Goal: Task Accomplishment & Management: Use online tool/utility

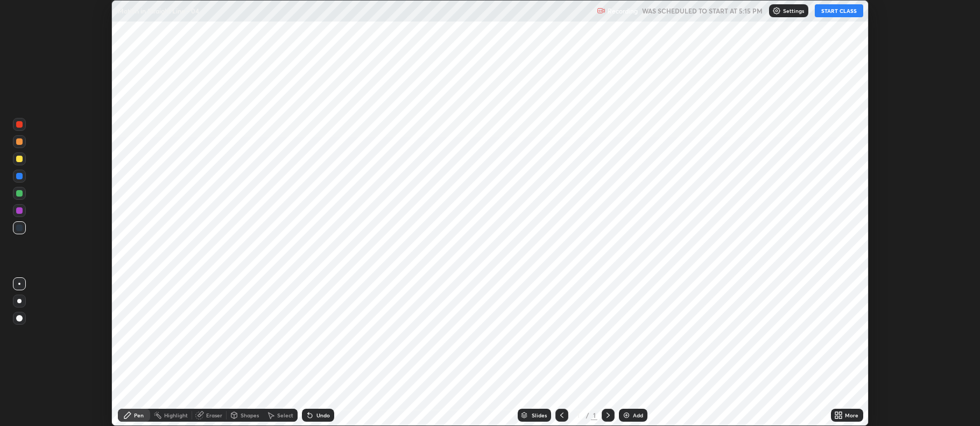
scroll to position [426, 979]
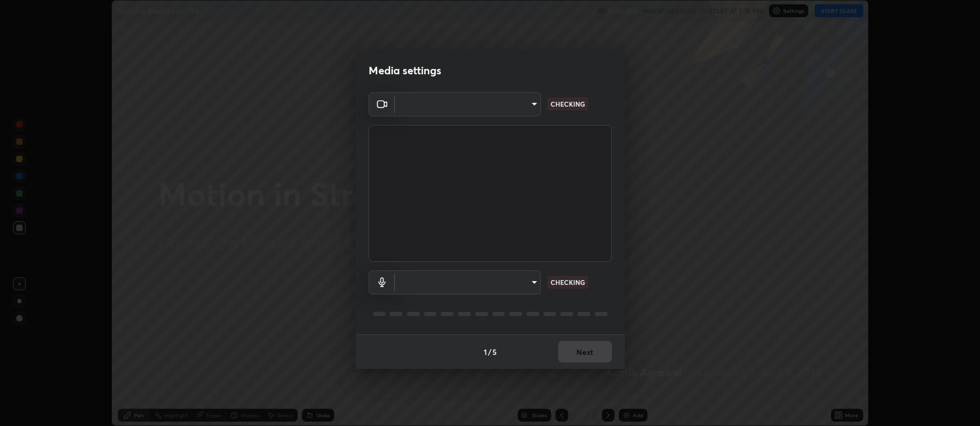
type input "516aff405987d273e063f32cb7a884c6bfcf45826045b825bb1863d7a4804d13"
click at [508, 283] on body "Erase all Motion in Straight Line - 04 Recording WAS SCHEDULED TO START AT 5:15…" at bounding box center [490, 213] width 980 height 426
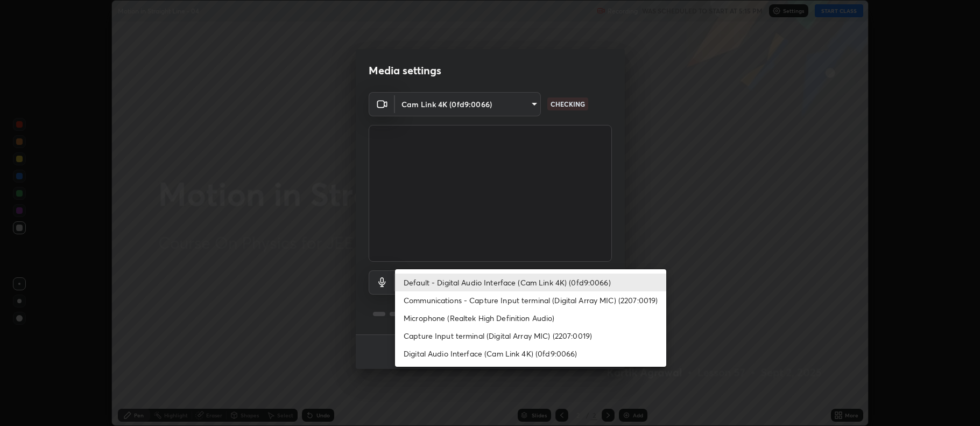
click at [503, 329] on li "Capture Input terminal (Digital Array MIC) (2207:0019)" at bounding box center [530, 336] width 271 height 18
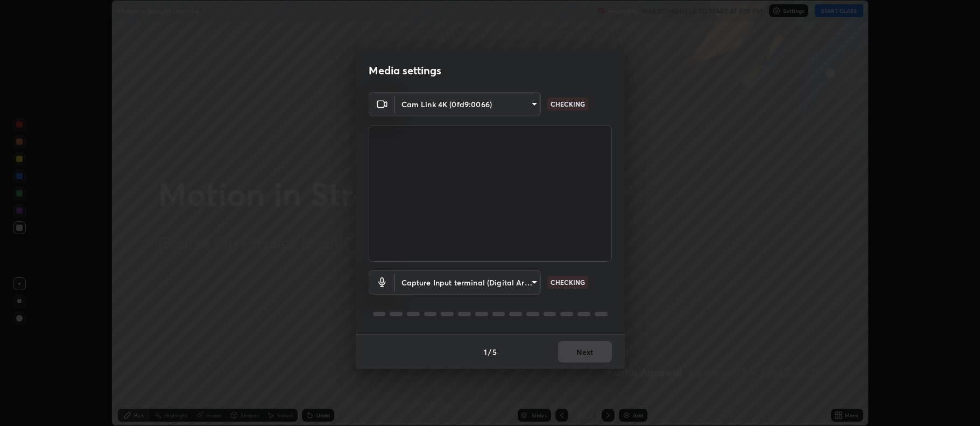
click at [495, 283] on body "Erase all Motion in Straight Line - 04 Recording WAS SCHEDULED TO START AT 5:15…" at bounding box center [490, 213] width 980 height 426
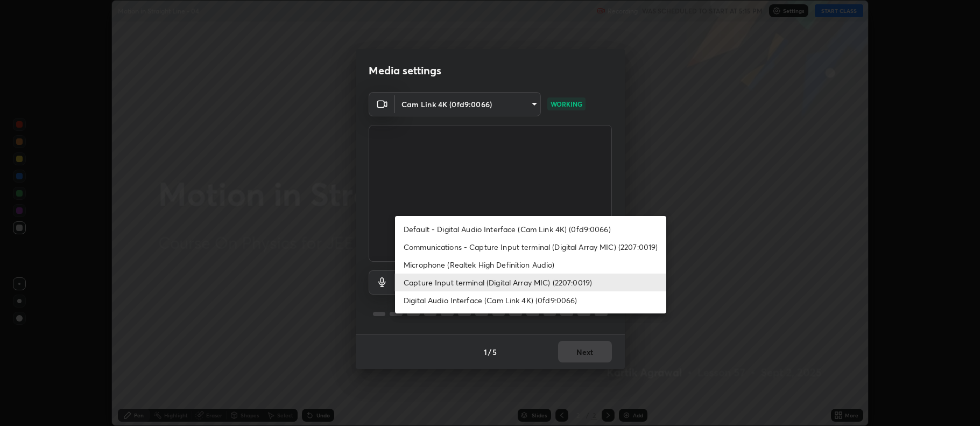
click at [507, 230] on li "Default - Digital Audio Interface (Cam Link 4K) (0fd9:0066)" at bounding box center [530, 229] width 271 height 18
type input "default"
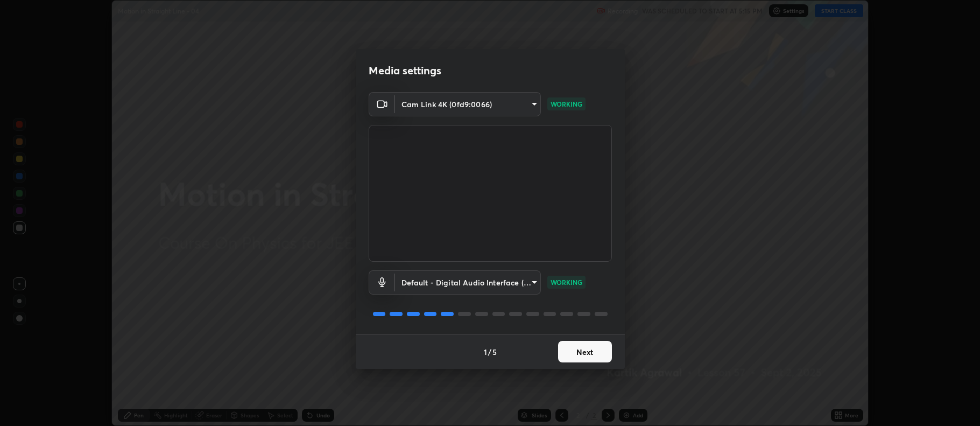
click at [603, 348] on button "Next" at bounding box center [585, 352] width 54 height 22
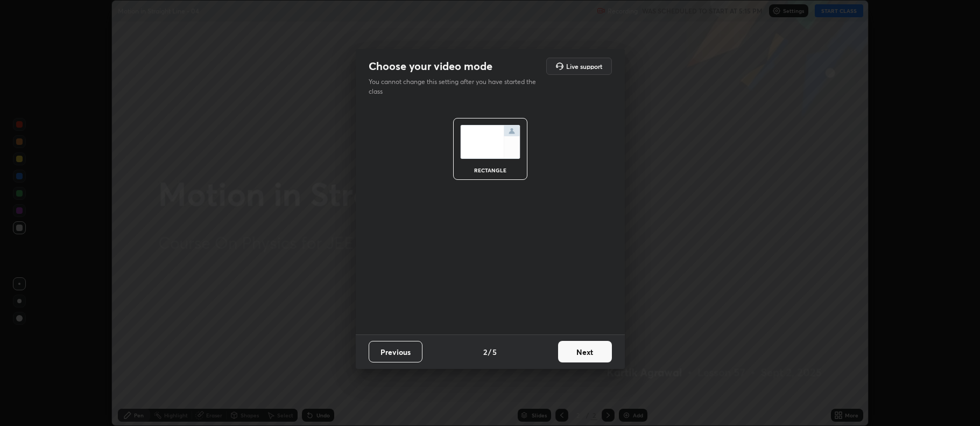
click at [601, 349] on button "Next" at bounding box center [585, 352] width 54 height 22
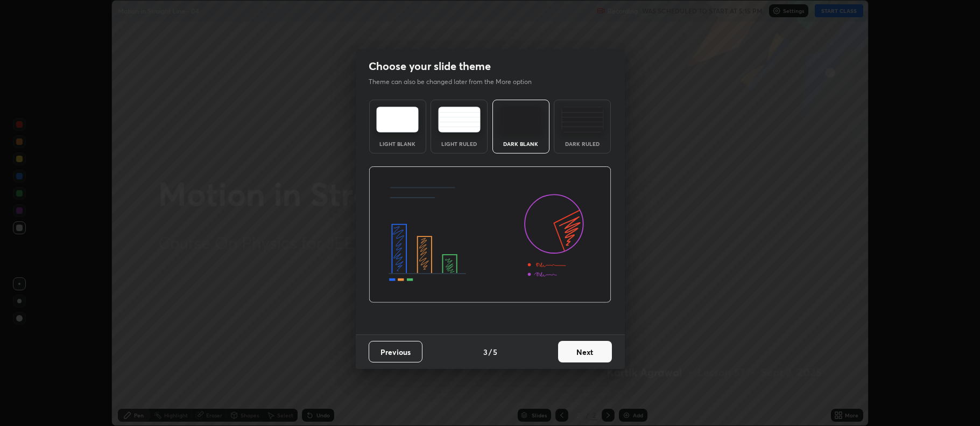
click at [602, 350] on button "Next" at bounding box center [585, 352] width 54 height 22
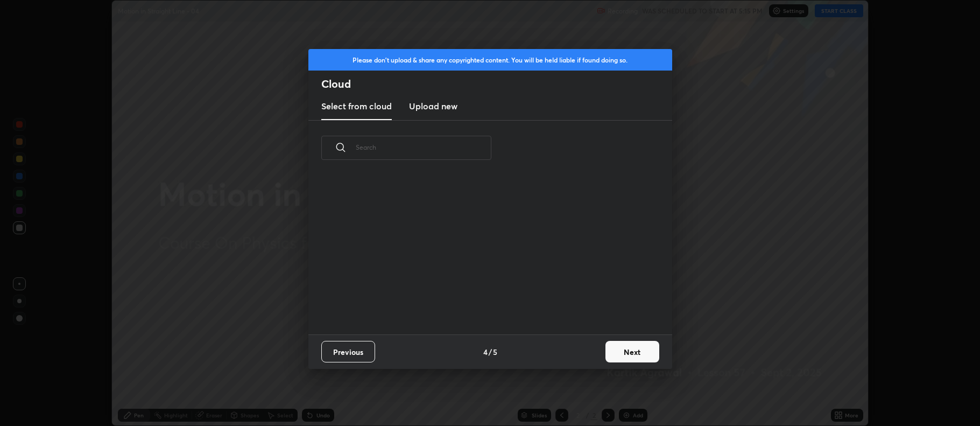
click at [632, 348] on button "Next" at bounding box center [632, 352] width 54 height 22
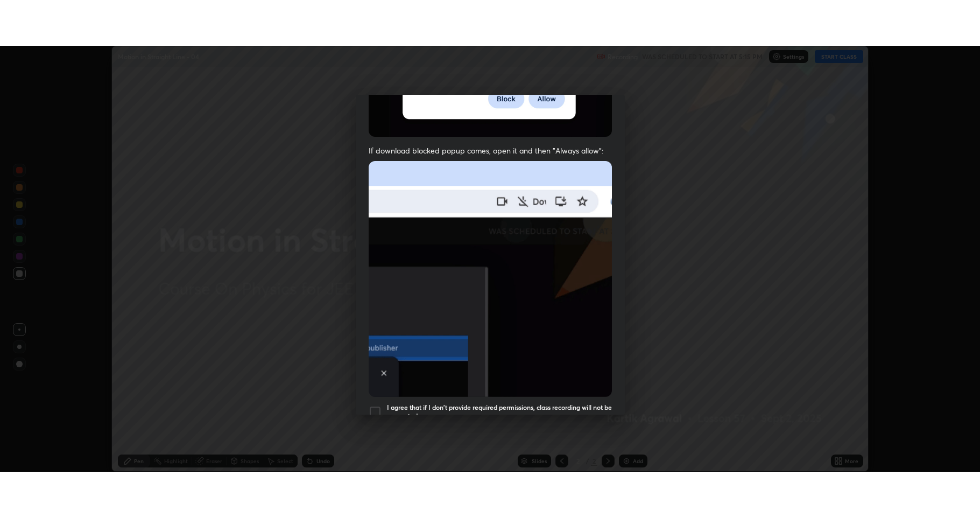
scroll to position [218, 0]
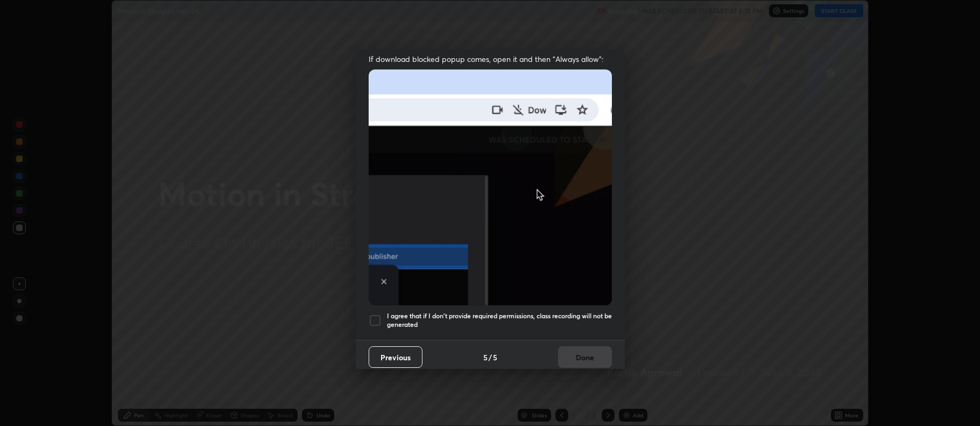
click at [372, 316] on div at bounding box center [375, 320] width 13 height 13
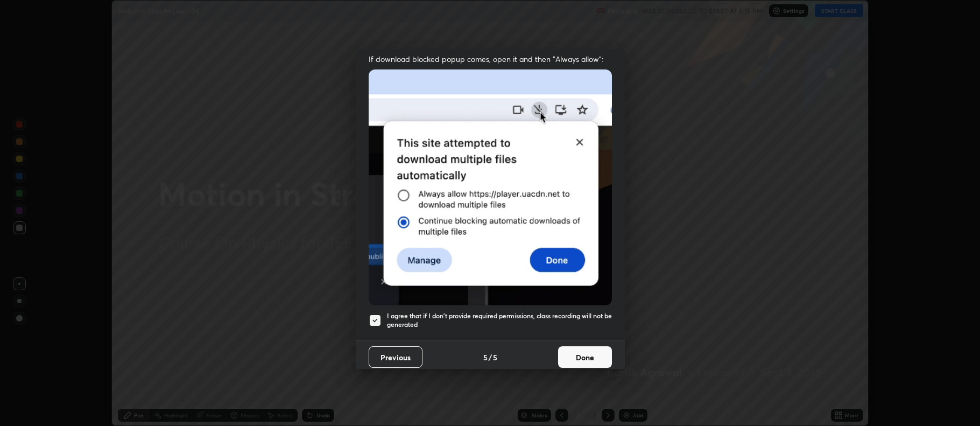
click at [591, 349] on button "Done" at bounding box center [585, 357] width 54 height 22
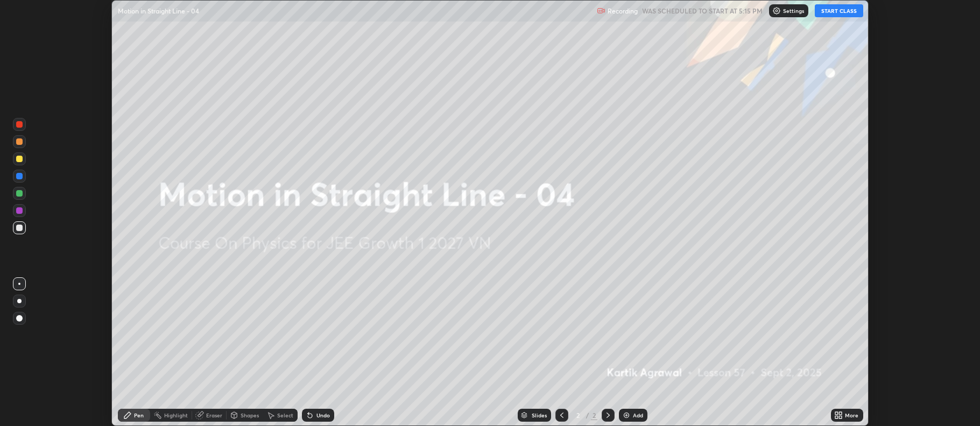
click at [835, 410] on div "More" at bounding box center [847, 414] width 32 height 13
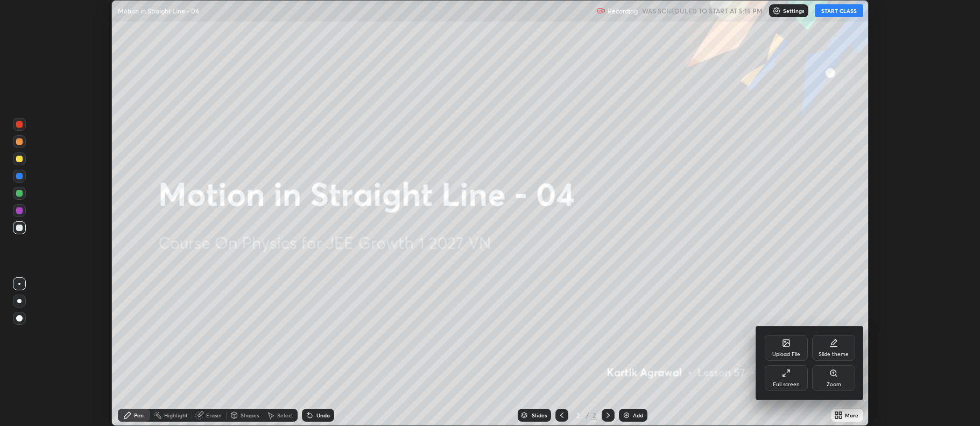
click at [800, 377] on div "Full screen" at bounding box center [786, 378] width 43 height 26
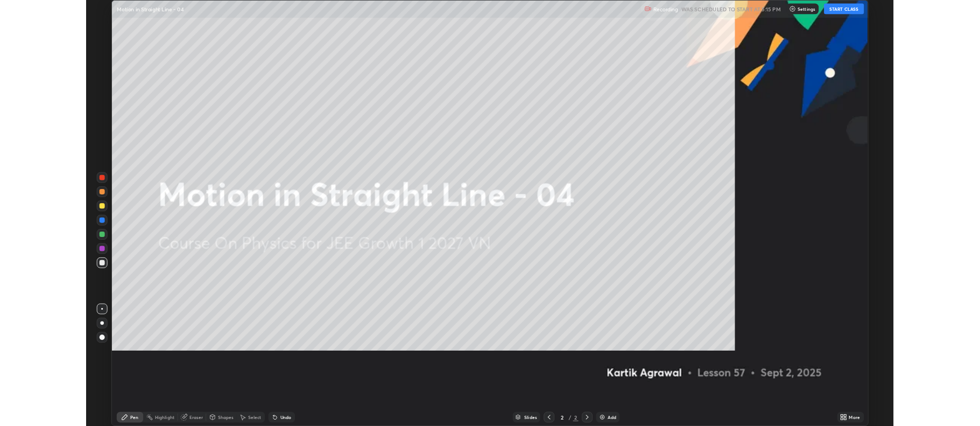
scroll to position [517, 980]
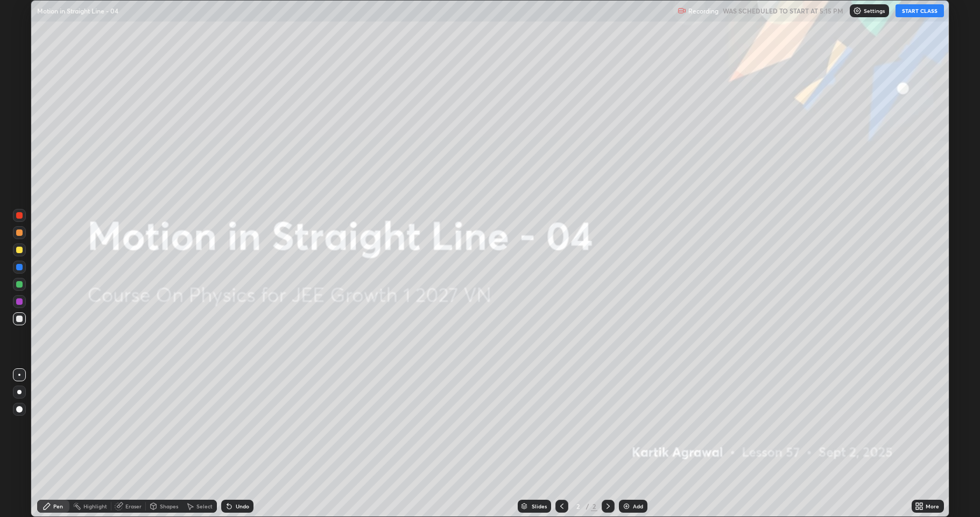
click at [921, 11] on button "START CLASS" at bounding box center [919, 10] width 48 height 13
click at [627, 425] on div "Add" at bounding box center [633, 505] width 29 height 13
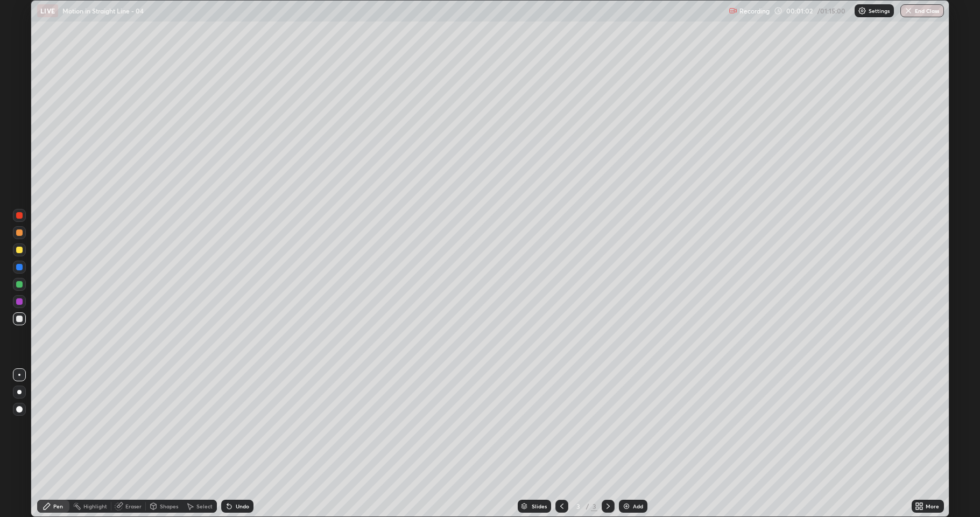
click at [19, 253] on div at bounding box center [19, 249] width 13 height 13
click at [22, 318] on div at bounding box center [19, 318] width 6 height 6
click at [158, 425] on div "Shapes" at bounding box center [164, 505] width 37 height 13
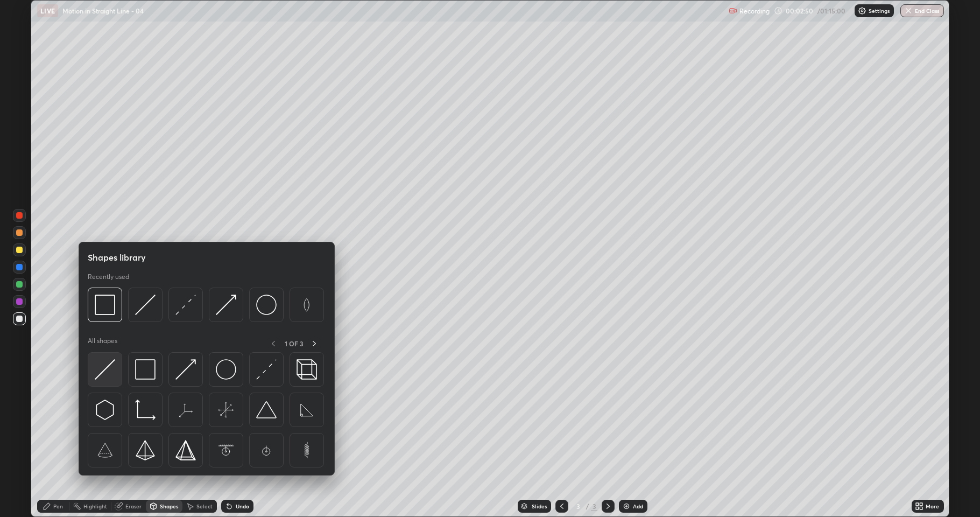
click at [98, 368] on img at bounding box center [105, 369] width 20 height 20
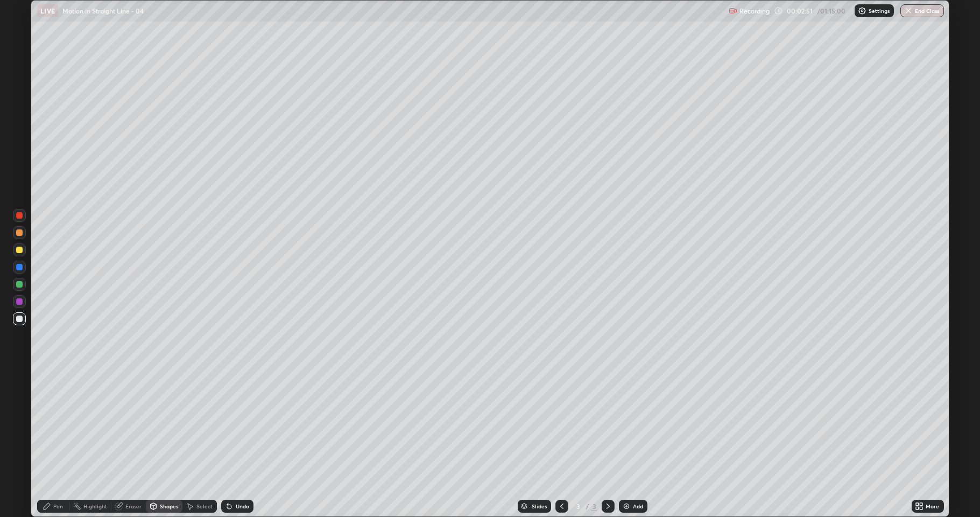
click at [19, 300] on div at bounding box center [19, 301] width 6 height 6
click at [236, 425] on div "Undo" at bounding box center [242, 505] width 13 height 5
click at [50, 425] on icon at bounding box center [47, 506] width 9 height 9
click at [22, 284] on div at bounding box center [19, 284] width 6 height 6
click at [22, 321] on div at bounding box center [19, 318] width 6 height 6
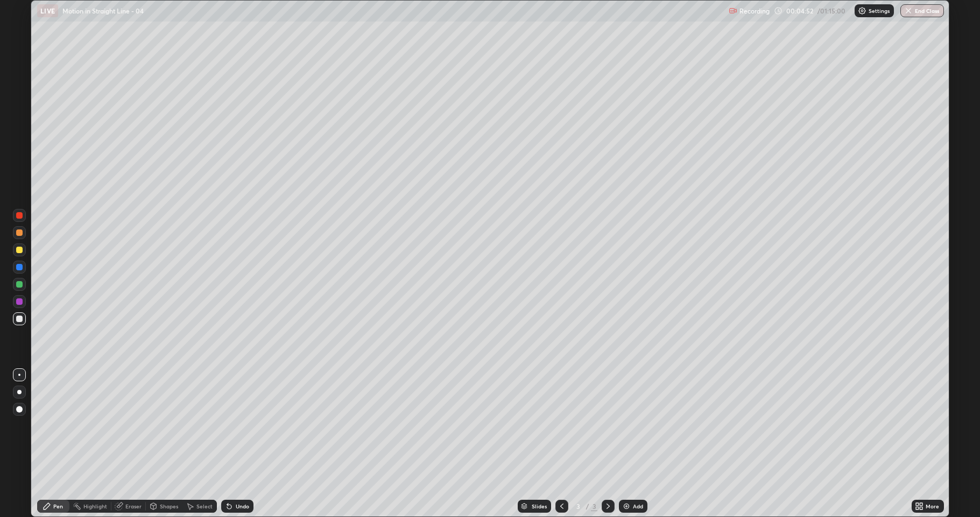
click at [18, 250] on div at bounding box center [19, 249] width 6 height 6
click at [157, 425] on icon at bounding box center [153, 506] width 9 height 9
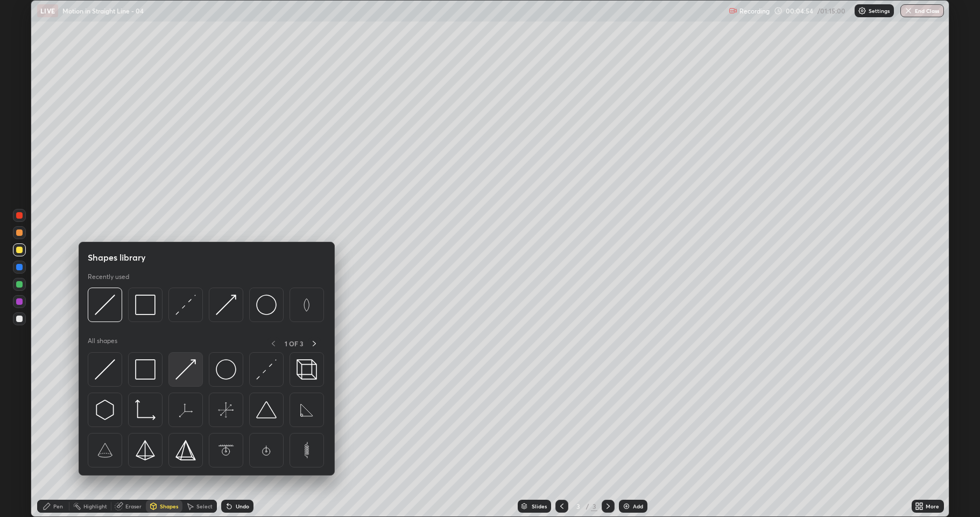
click at [176, 370] on img at bounding box center [185, 369] width 20 height 20
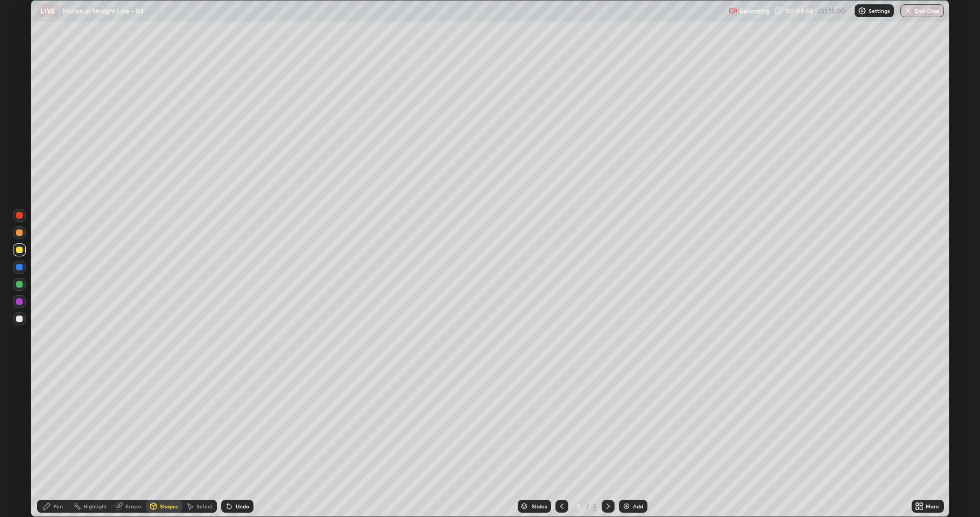
click at [48, 425] on div "Pen" at bounding box center [53, 505] width 32 height 13
click at [129, 425] on div "Eraser" at bounding box center [133, 505] width 16 height 5
click at [47, 425] on icon at bounding box center [47, 506] width 6 height 6
click at [18, 286] on div at bounding box center [19, 284] width 6 height 6
click at [15, 319] on div at bounding box center [19, 318] width 13 height 13
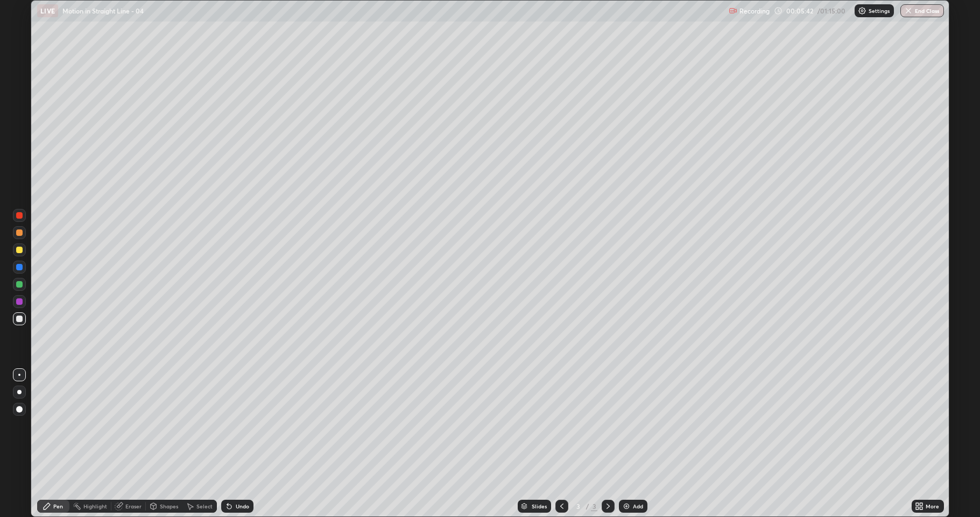
click at [19, 249] on div at bounding box center [19, 249] width 6 height 6
click at [13, 322] on div at bounding box center [19, 318] width 13 height 13
click at [239, 425] on div "Undo" at bounding box center [242, 505] width 13 height 5
click at [238, 425] on div "Undo" at bounding box center [242, 505] width 13 height 5
click at [239, 425] on div "Undo" at bounding box center [242, 505] width 13 height 5
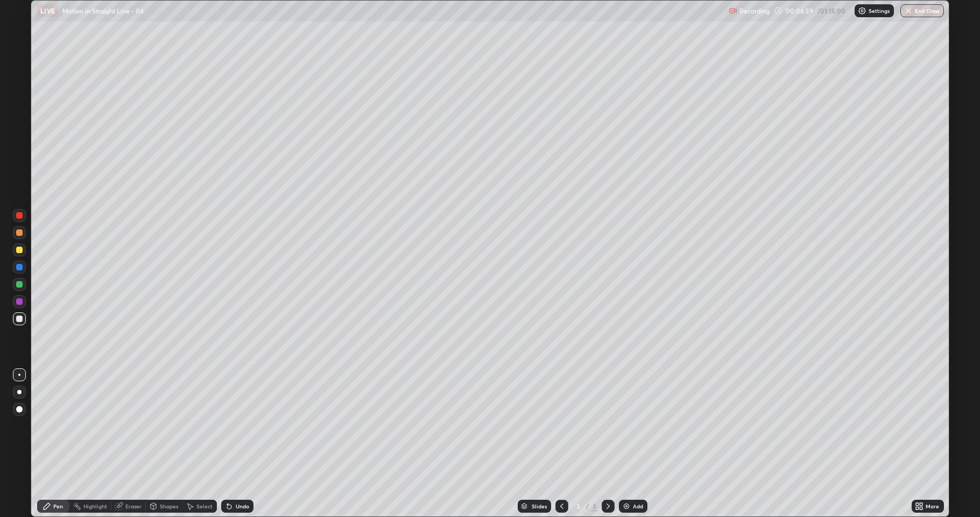
click at [245, 425] on div "Undo" at bounding box center [242, 505] width 13 height 5
click at [244, 425] on div "Undo" at bounding box center [242, 505] width 13 height 5
click at [243, 425] on div "Undo" at bounding box center [237, 505] width 32 height 13
click at [242, 425] on div "Undo" at bounding box center [237, 505] width 32 height 13
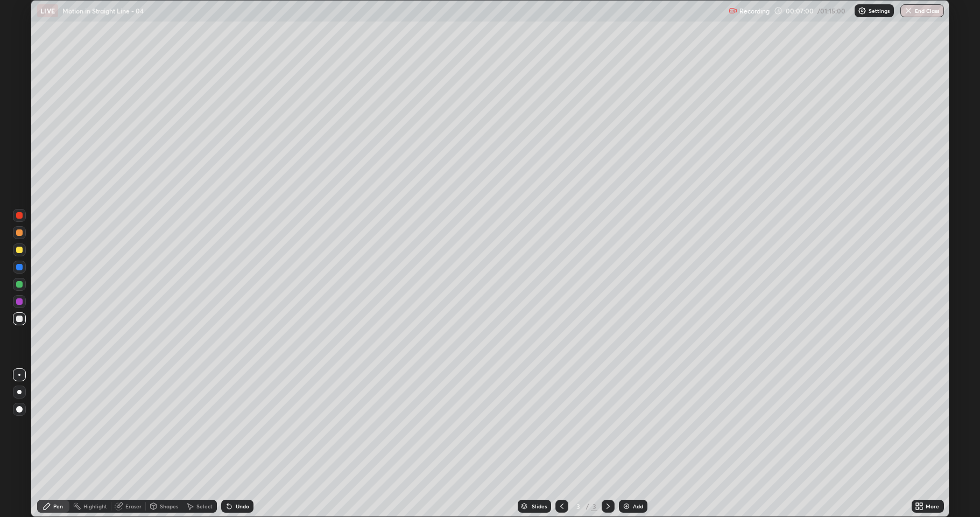
click at [238, 425] on div "Undo" at bounding box center [242, 505] width 13 height 5
click at [236, 425] on div "Undo" at bounding box center [242, 505] width 13 height 5
click at [17, 250] on div at bounding box center [19, 249] width 6 height 6
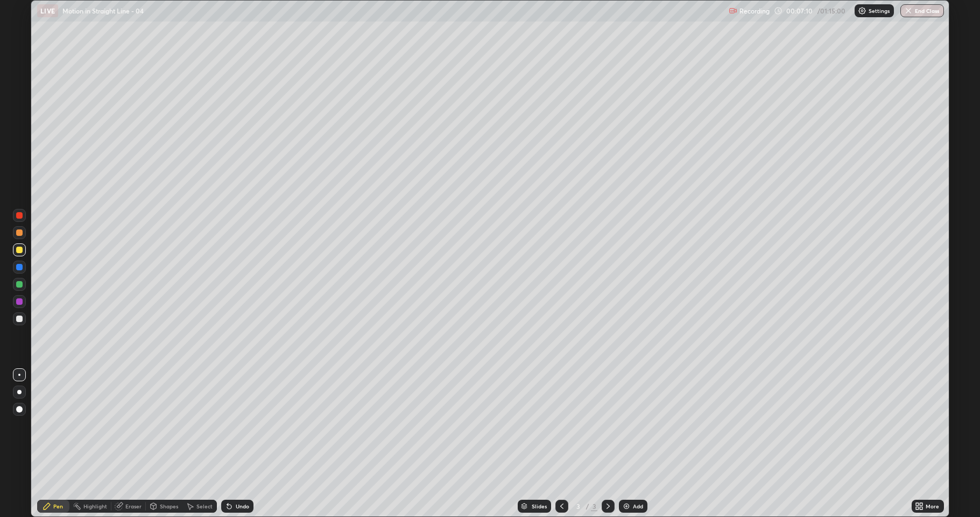
click at [17, 285] on div at bounding box center [19, 284] width 6 height 6
click at [125, 425] on div "Eraser" at bounding box center [133, 505] width 16 height 5
click at [53, 425] on div "Pen" at bounding box center [53, 506] width 32 height 22
click at [20, 234] on div at bounding box center [19, 232] width 6 height 6
click at [20, 319] on div at bounding box center [19, 318] width 6 height 6
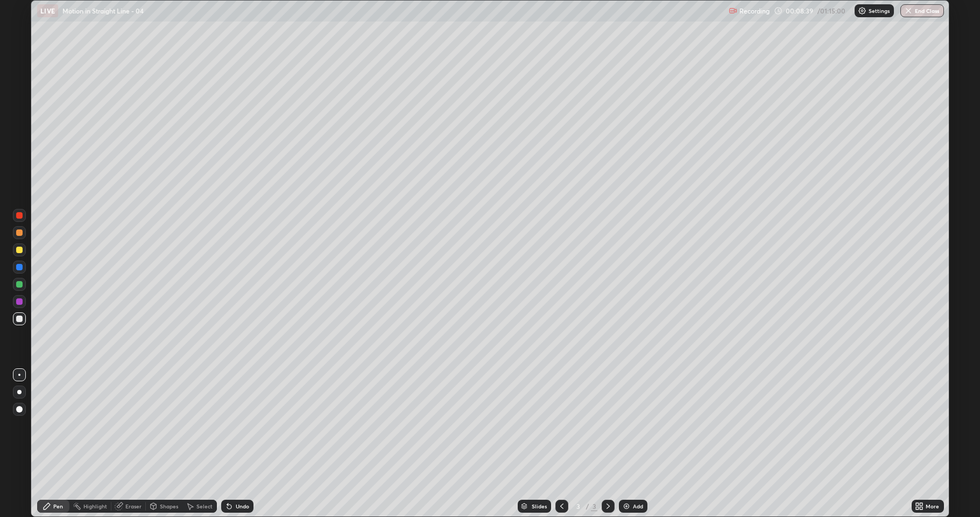
click at [161, 425] on div "Shapes" at bounding box center [169, 505] width 18 height 5
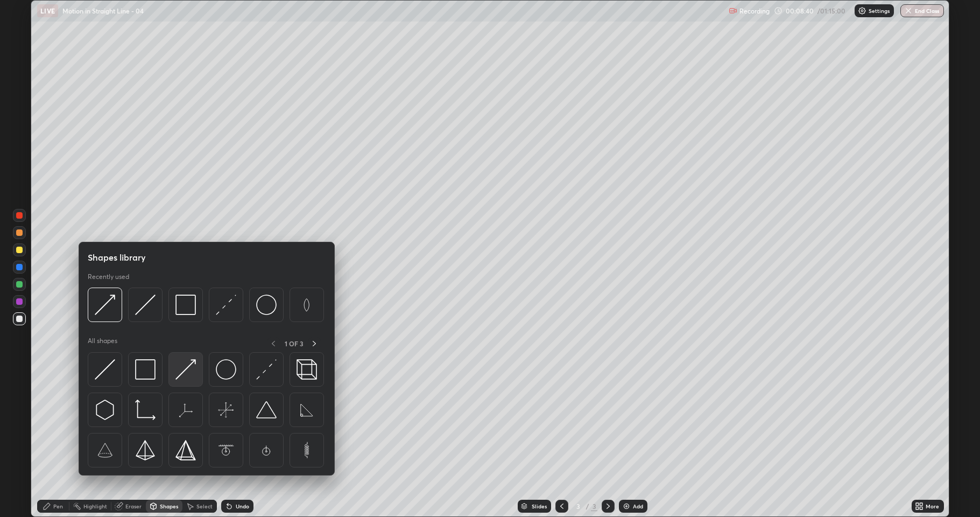
click at [183, 376] on img at bounding box center [185, 369] width 20 height 20
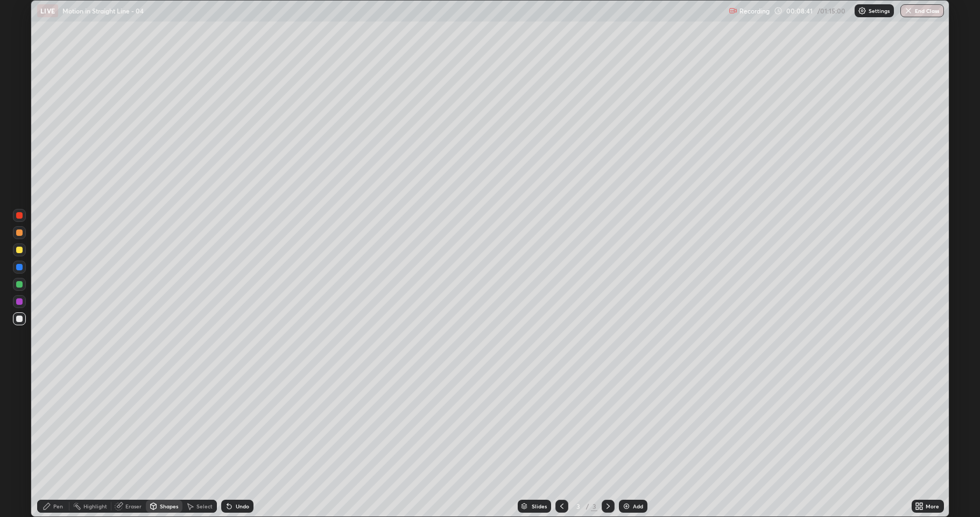
click at [20, 231] on div at bounding box center [19, 232] width 6 height 6
click at [246, 425] on div "Undo" at bounding box center [237, 505] width 32 height 13
click at [232, 425] on div "Undo" at bounding box center [237, 505] width 32 height 13
click at [48, 425] on icon at bounding box center [47, 506] width 6 height 6
click at [22, 269] on div at bounding box center [19, 267] width 6 height 6
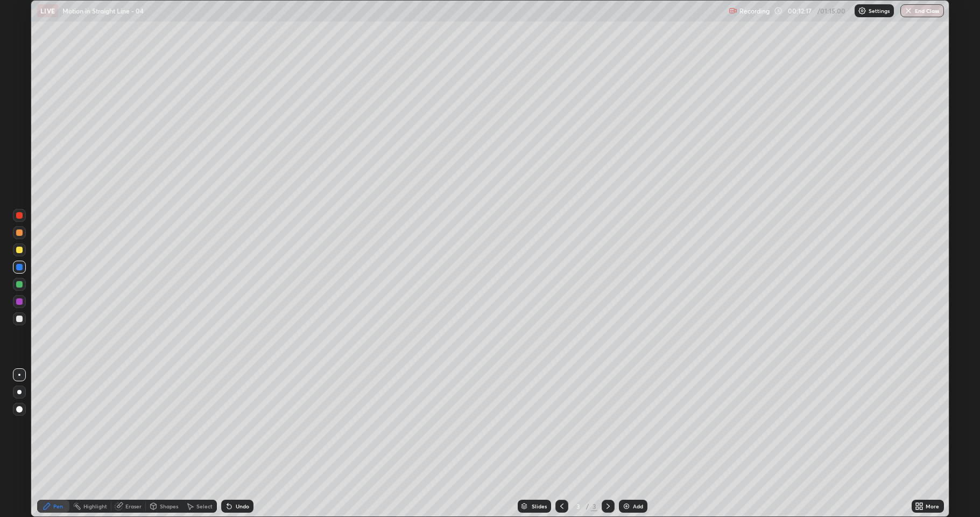
click at [231, 425] on icon at bounding box center [229, 506] width 9 height 9
click at [233, 425] on div "Undo" at bounding box center [237, 505] width 32 height 13
click at [163, 425] on div "Shapes" at bounding box center [169, 505] width 18 height 5
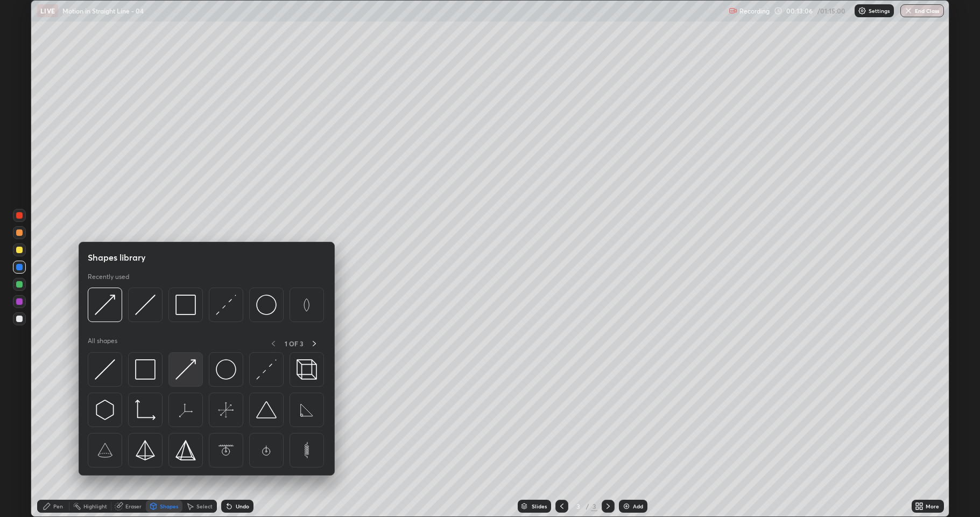
click at [181, 373] on img at bounding box center [185, 369] width 20 height 20
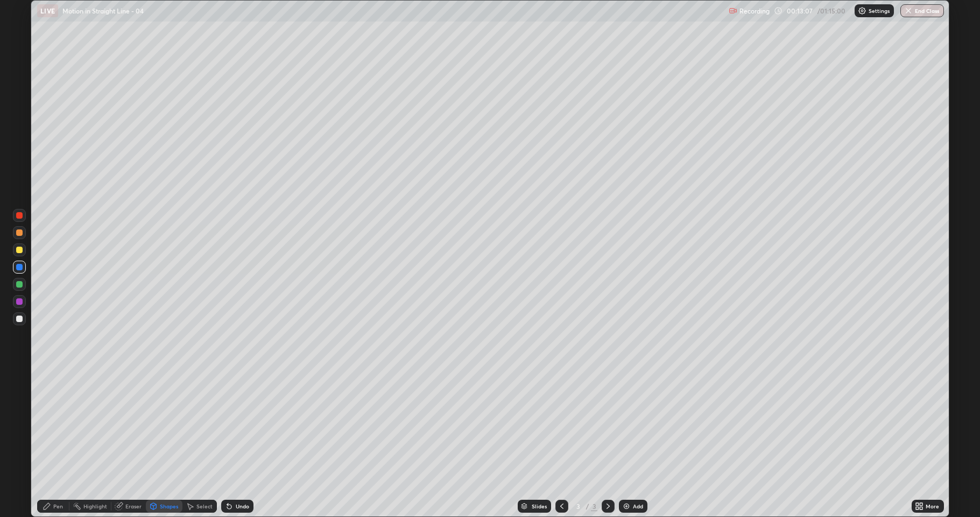
click at [19, 318] on div at bounding box center [19, 318] width 6 height 6
click at [124, 425] on div "Eraser" at bounding box center [128, 505] width 34 height 13
click at [17, 425] on icon at bounding box center [17, 466] width 1 height 1
click at [17, 425] on icon at bounding box center [19, 452] width 9 height 9
click at [56, 425] on div "Pen" at bounding box center [53, 505] width 32 height 13
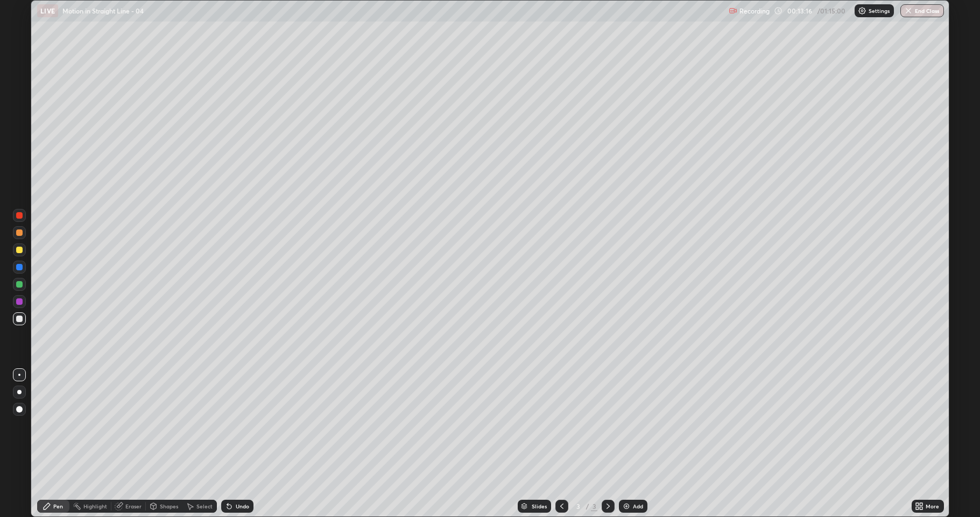
click at [18, 304] on div at bounding box center [19, 301] width 6 height 6
click at [202, 425] on div "Select" at bounding box center [204, 505] width 16 height 5
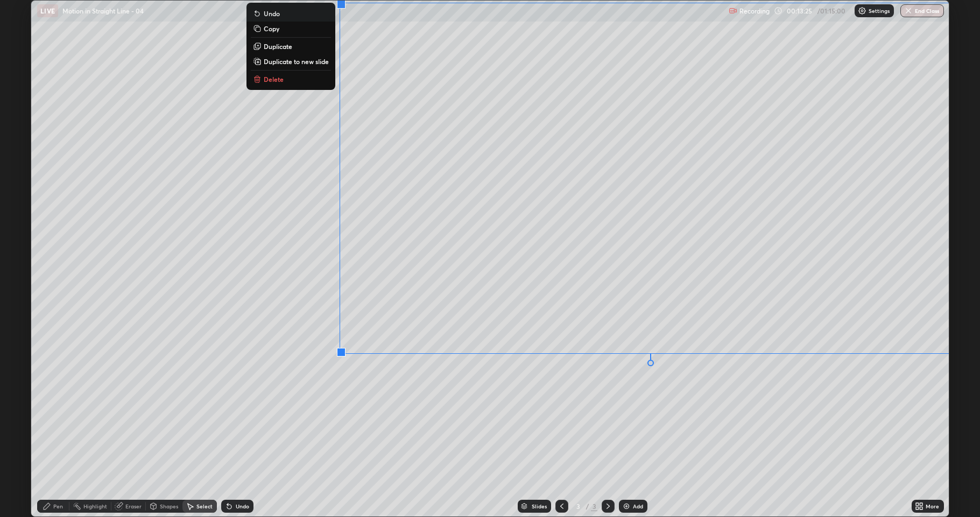
click at [566, 422] on div "0 ° Undo Copy Duplicate Duplicate to new slide Delete" at bounding box center [490, 259] width 918 height 516
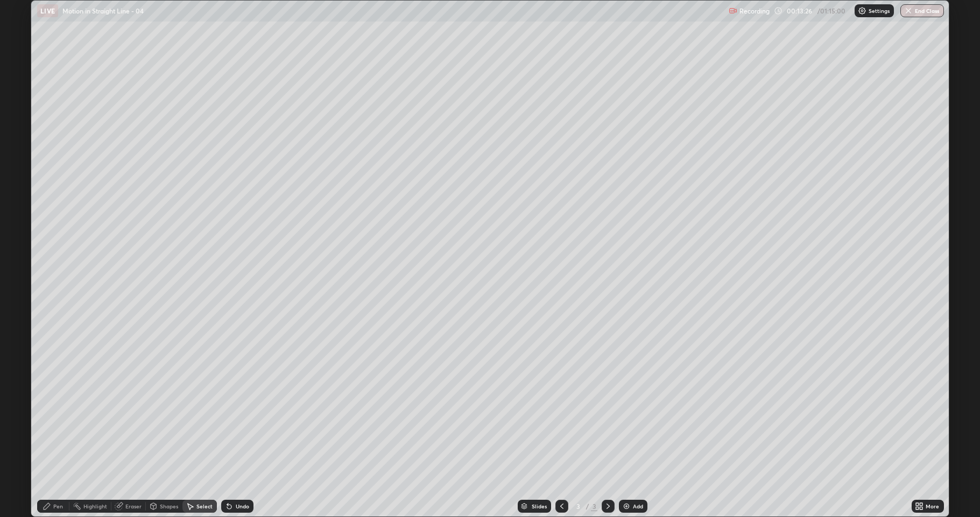
click at [47, 425] on icon at bounding box center [47, 506] width 9 height 9
click at [22, 318] on div at bounding box center [19, 318] width 6 height 6
click at [167, 425] on div "Shapes" at bounding box center [164, 505] width 37 height 13
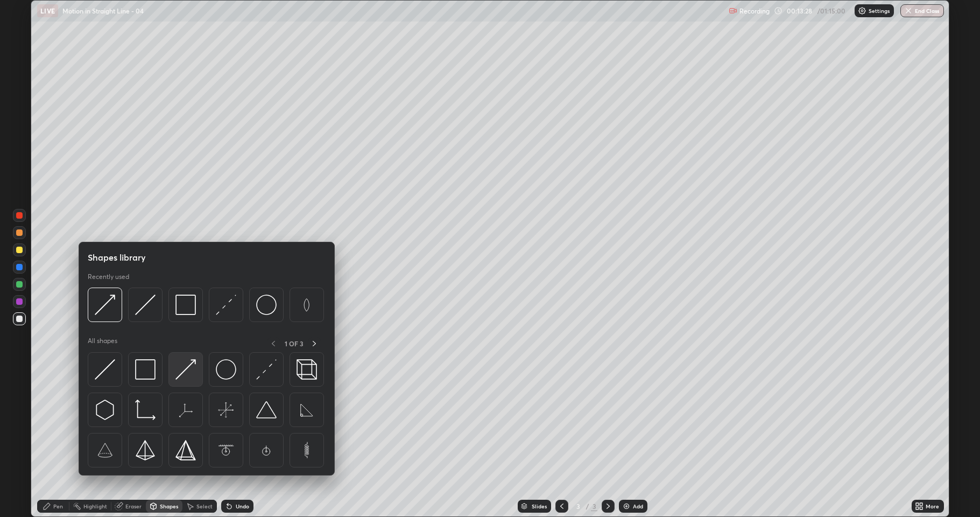
click at [180, 373] on img at bounding box center [185, 369] width 20 height 20
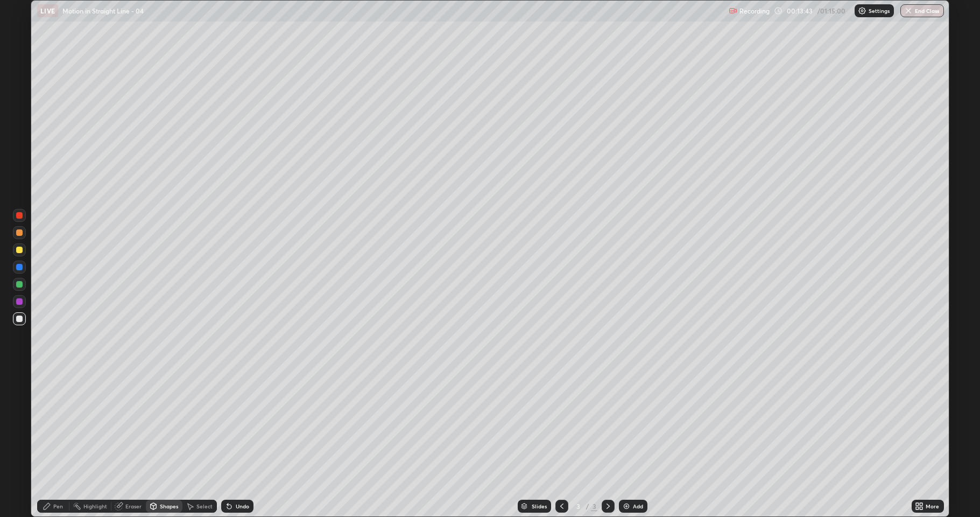
click at [54, 425] on div "Pen" at bounding box center [53, 505] width 32 height 13
click at [133, 425] on div "Eraser" at bounding box center [133, 505] width 16 height 5
click at [50, 425] on icon at bounding box center [47, 506] width 6 height 6
click at [23, 284] on div at bounding box center [19, 284] width 13 height 13
click at [200, 425] on div "Select" at bounding box center [204, 505] width 16 height 5
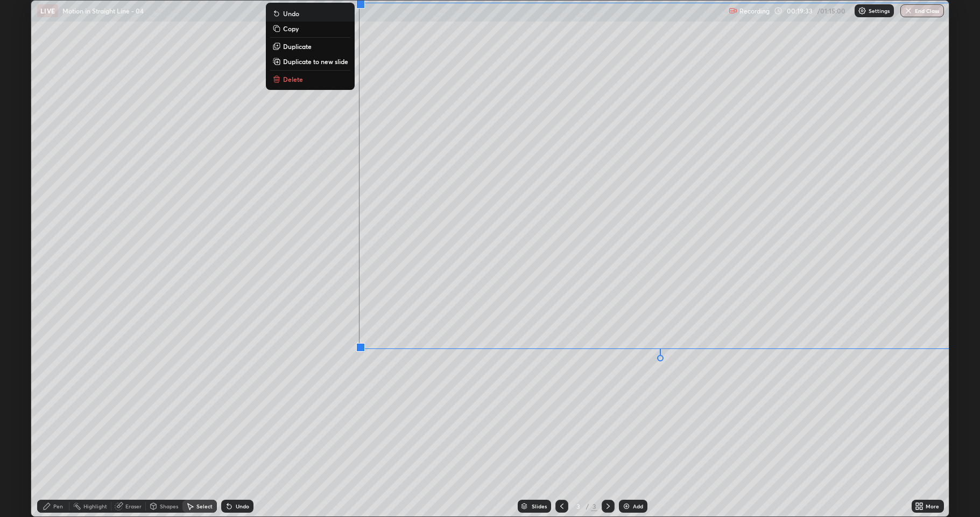
click at [338, 59] on p "Duplicate to new slide" at bounding box center [315, 61] width 65 height 9
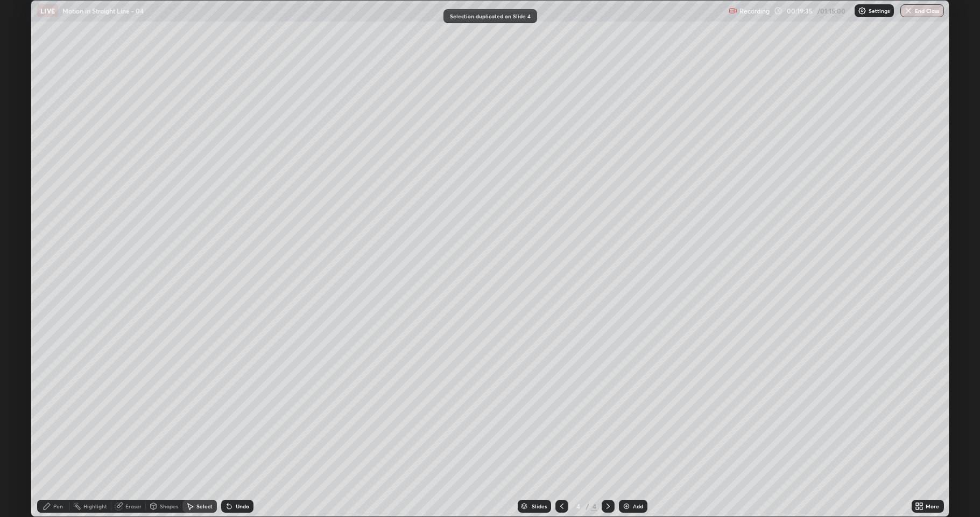
click at [136, 425] on div "Eraser" at bounding box center [133, 505] width 16 height 5
click at [22, 425] on icon at bounding box center [19, 469] width 9 height 9
click at [47, 425] on icon at bounding box center [47, 506] width 9 height 9
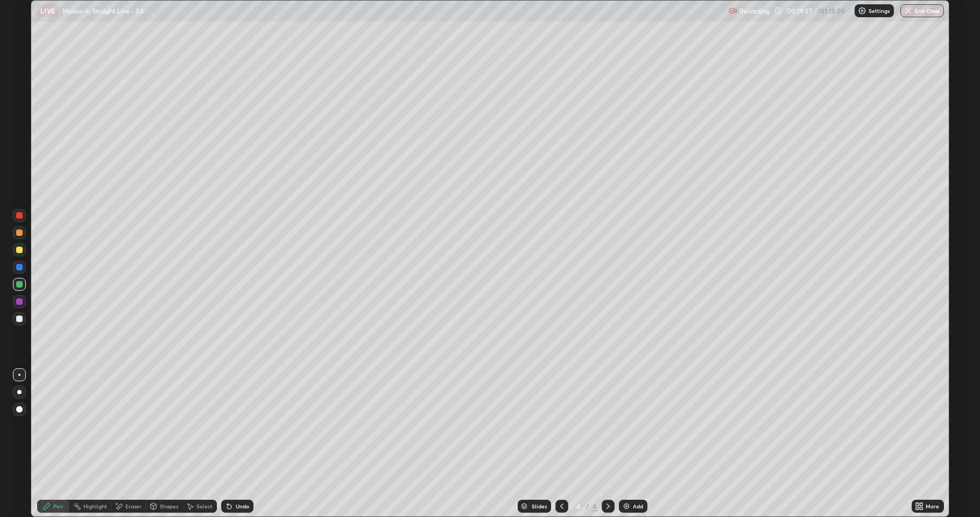
click at [18, 283] on div at bounding box center [19, 284] width 6 height 6
click at [160, 425] on div "Shapes" at bounding box center [169, 505] width 18 height 5
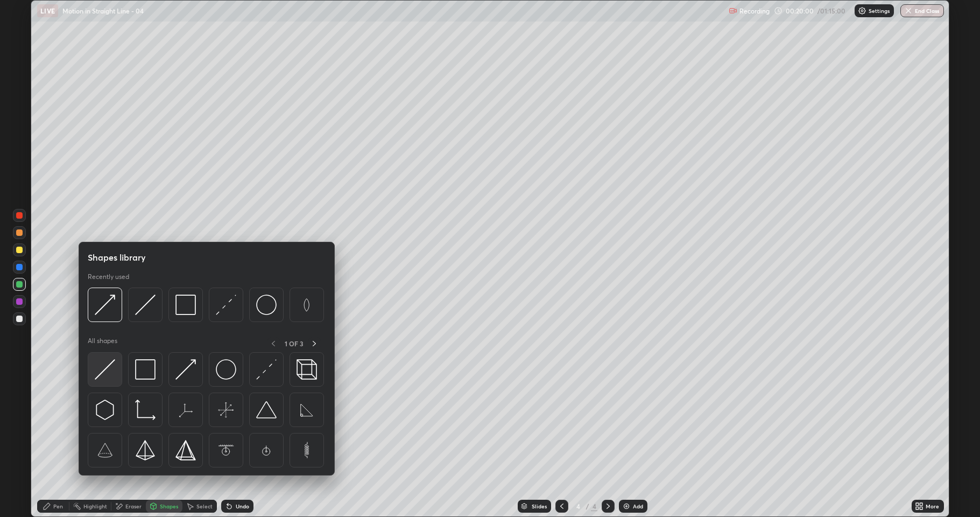
click at [109, 368] on img at bounding box center [105, 369] width 20 height 20
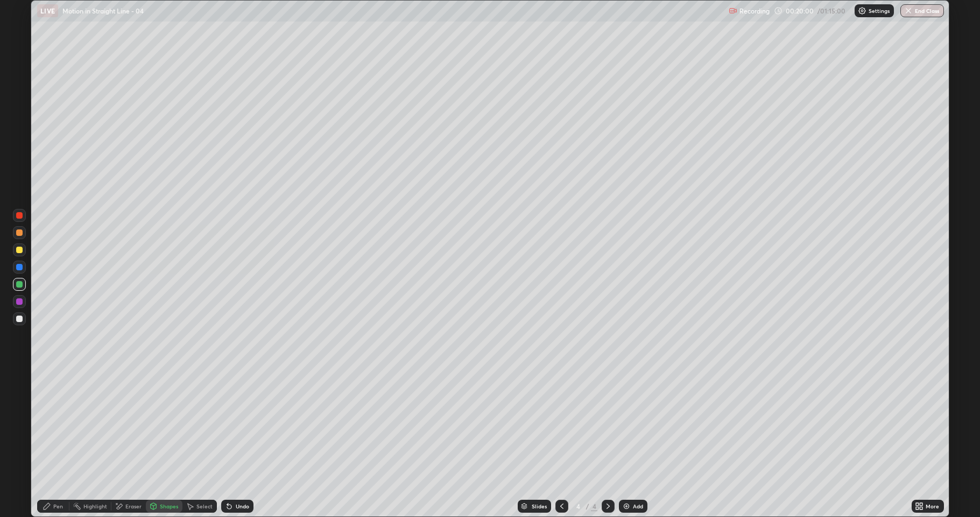
click at [55, 425] on div "Pen" at bounding box center [53, 505] width 32 height 13
click at [17, 320] on div at bounding box center [19, 318] width 6 height 6
click at [195, 425] on div "Select" at bounding box center [199, 505] width 34 height 13
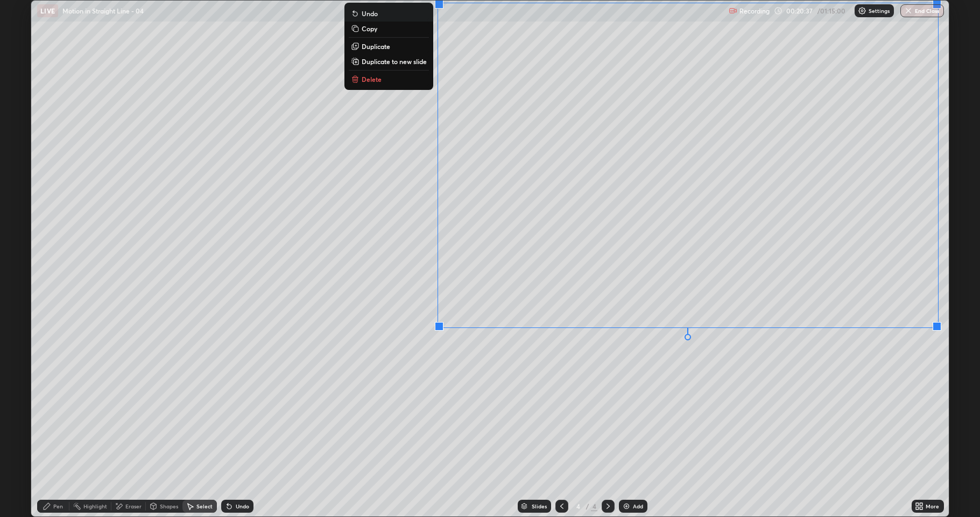
click at [391, 30] on button "Copy" at bounding box center [389, 28] width 80 height 13
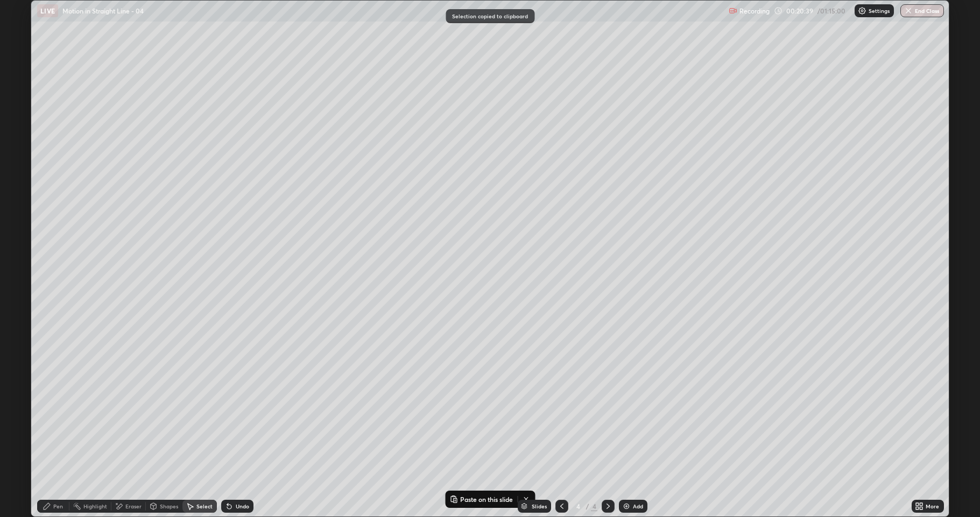
click at [55, 425] on div "Pen" at bounding box center [58, 505] width 10 height 5
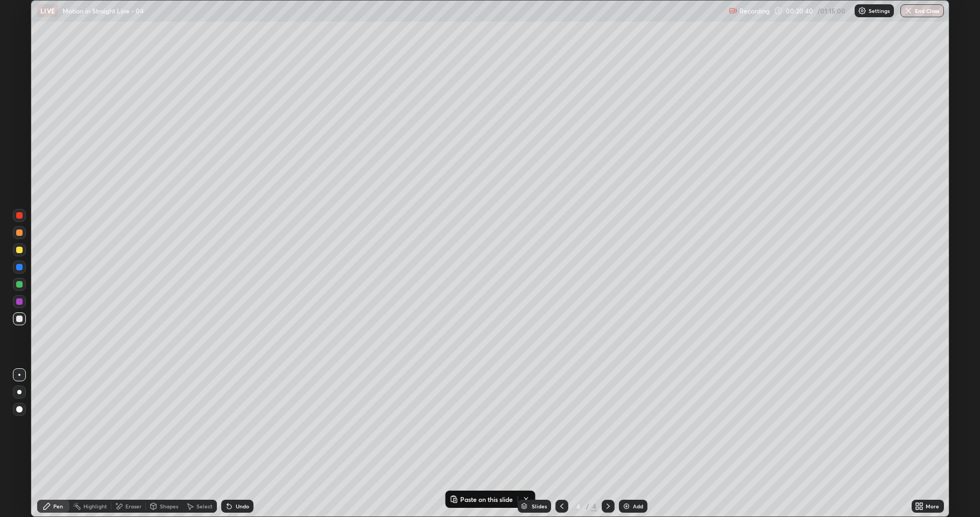
click at [20, 250] on div at bounding box center [19, 249] width 6 height 6
click at [19, 269] on div at bounding box center [19, 267] width 6 height 6
click at [20, 284] on div at bounding box center [19, 284] width 6 height 6
click at [23, 236] on div at bounding box center [19, 232] width 13 height 13
click at [13, 316] on div at bounding box center [19, 318] width 13 height 13
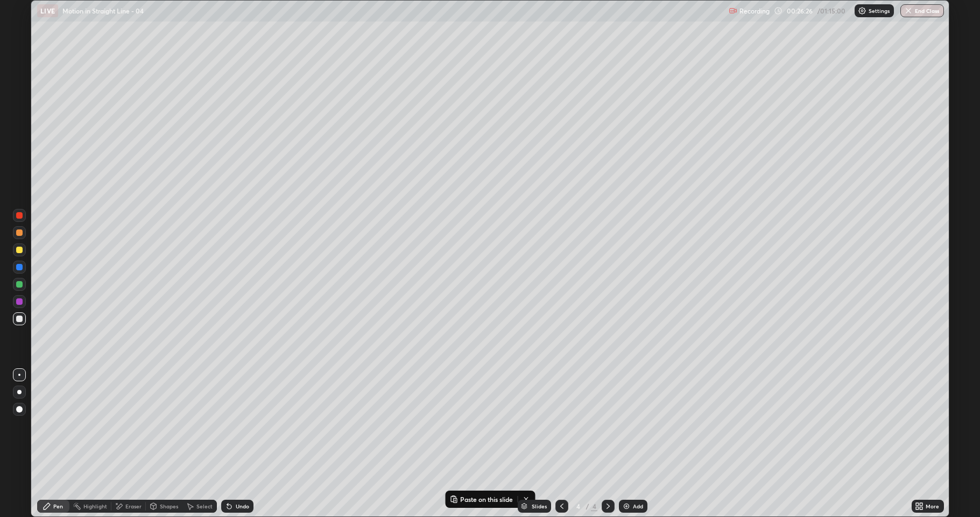
click at [626, 425] on img at bounding box center [626, 506] width 9 height 9
click at [235, 425] on div "Undo" at bounding box center [237, 505] width 32 height 13
click at [19, 233] on div at bounding box center [19, 232] width 6 height 6
click at [234, 425] on div "Undo" at bounding box center [237, 505] width 32 height 13
click at [19, 267] on div at bounding box center [19, 267] width 6 height 6
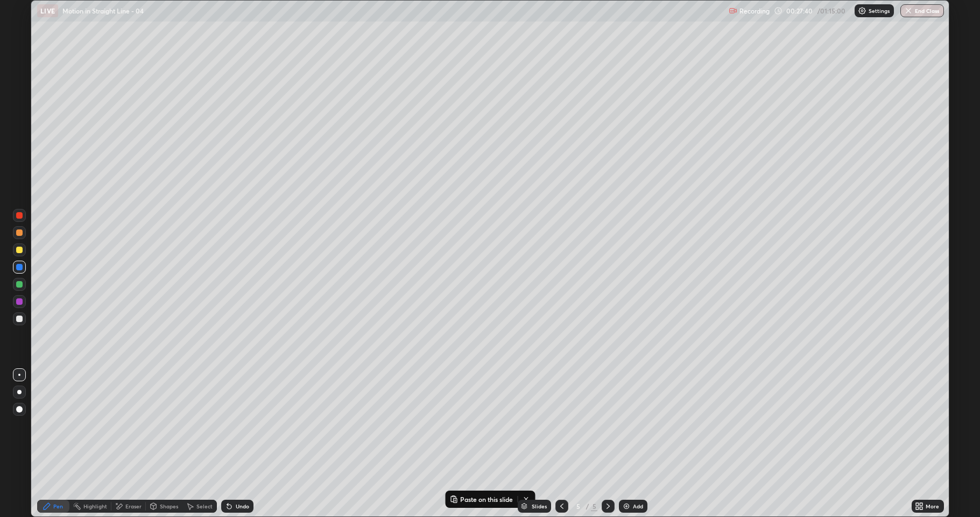
click at [559, 425] on icon at bounding box center [562, 506] width 9 height 9
click at [559, 425] on div at bounding box center [561, 505] width 13 height 13
click at [609, 425] on icon at bounding box center [608, 506] width 9 height 9
click at [607, 425] on icon at bounding box center [607, 505] width 3 height 5
click at [19, 249] on div at bounding box center [19, 249] width 6 height 6
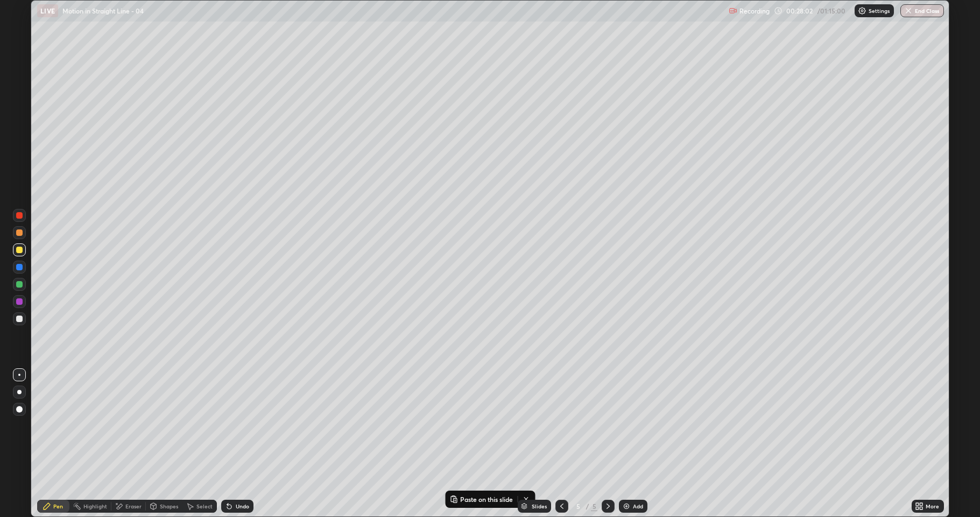
click at [21, 283] on div at bounding box center [19, 284] width 6 height 6
click at [640, 425] on div "Add" at bounding box center [638, 505] width 10 height 5
click at [19, 314] on div at bounding box center [19, 318] width 13 height 13
click at [191, 425] on icon at bounding box center [190, 506] width 9 height 9
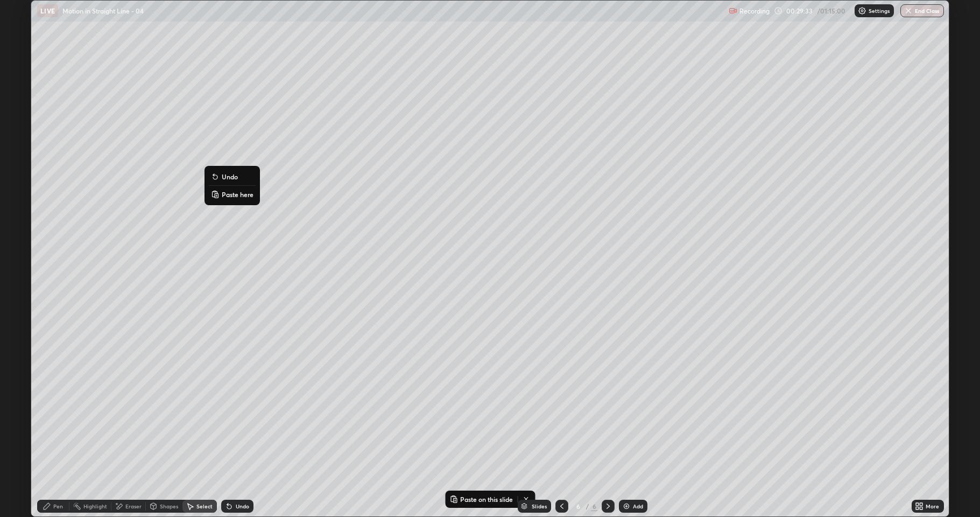
click at [235, 197] on p "Paste here" at bounding box center [238, 194] width 32 height 9
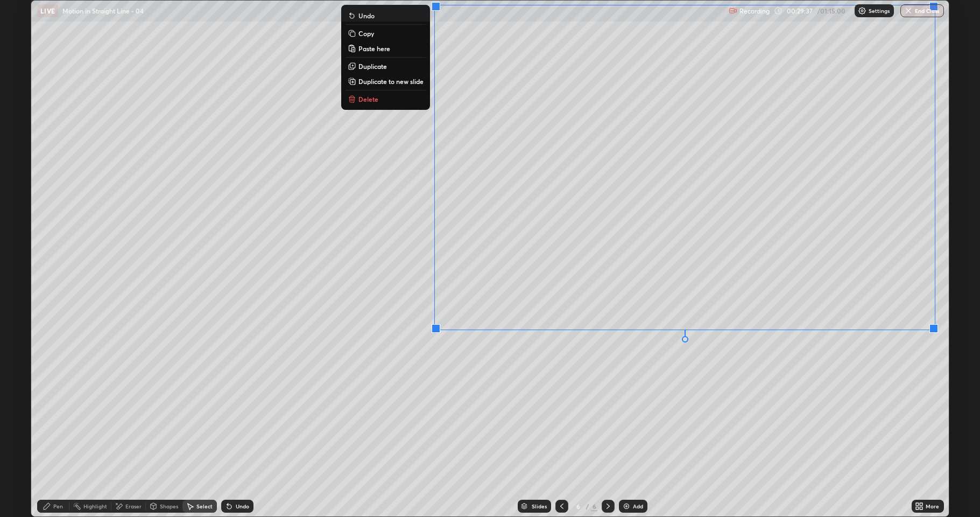
click at [541, 382] on div "0 ° Undo Copy Paste here Duplicate Duplicate to new slide Delete" at bounding box center [490, 259] width 918 height 516
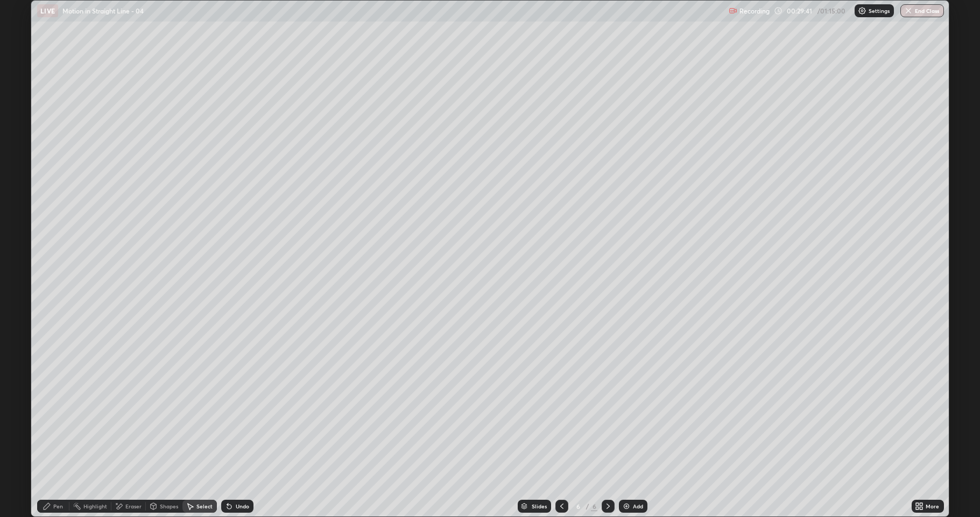
click at [121, 425] on icon at bounding box center [120, 505] width 6 height 5
click at [54, 425] on div "Pen" at bounding box center [58, 505] width 10 height 5
click at [22, 250] on div at bounding box center [19, 249] width 6 height 6
click at [19, 316] on div at bounding box center [19, 318] width 6 height 6
click at [237, 425] on div "Undo" at bounding box center [242, 505] width 13 height 5
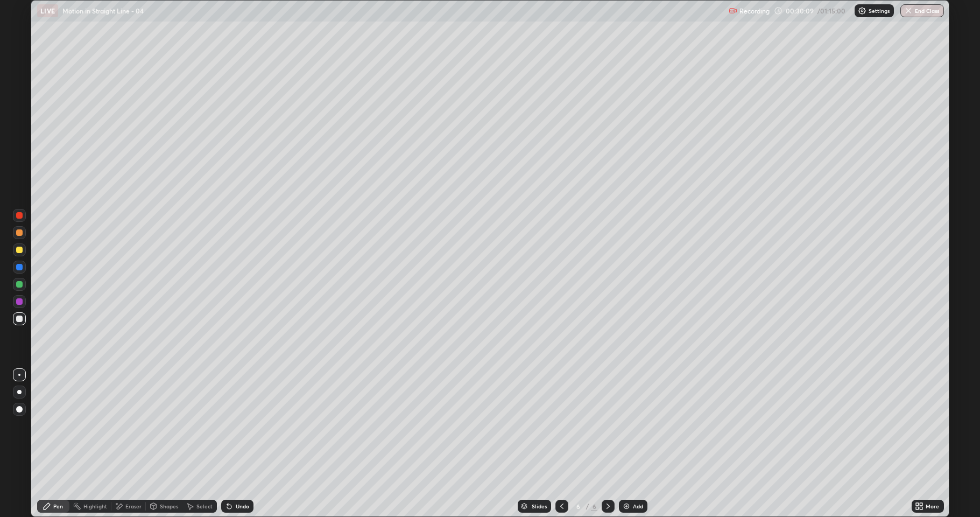
click at [237, 425] on div "Undo" at bounding box center [242, 505] width 13 height 5
click at [20, 317] on div at bounding box center [19, 318] width 6 height 6
click at [20, 284] on div at bounding box center [19, 284] width 6 height 6
click at [19, 250] on div at bounding box center [19, 249] width 6 height 6
click at [19, 283] on div at bounding box center [19, 284] width 6 height 6
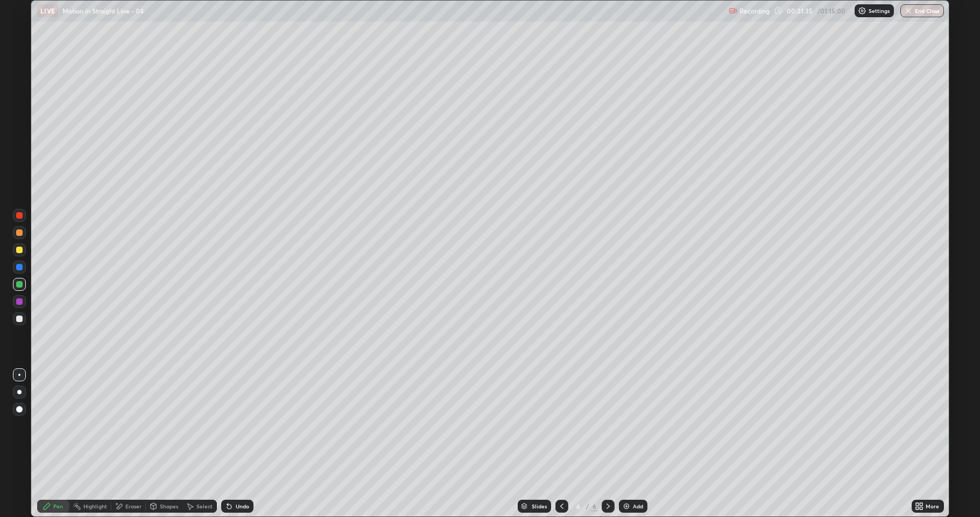
click at [19, 319] on div at bounding box center [19, 318] width 6 height 6
click at [198, 425] on div "Select" at bounding box center [199, 505] width 34 height 13
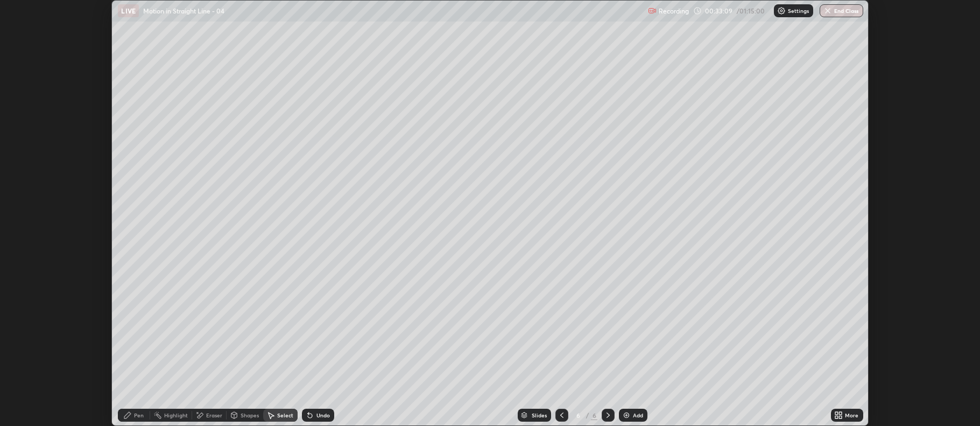
scroll to position [53388, 52834]
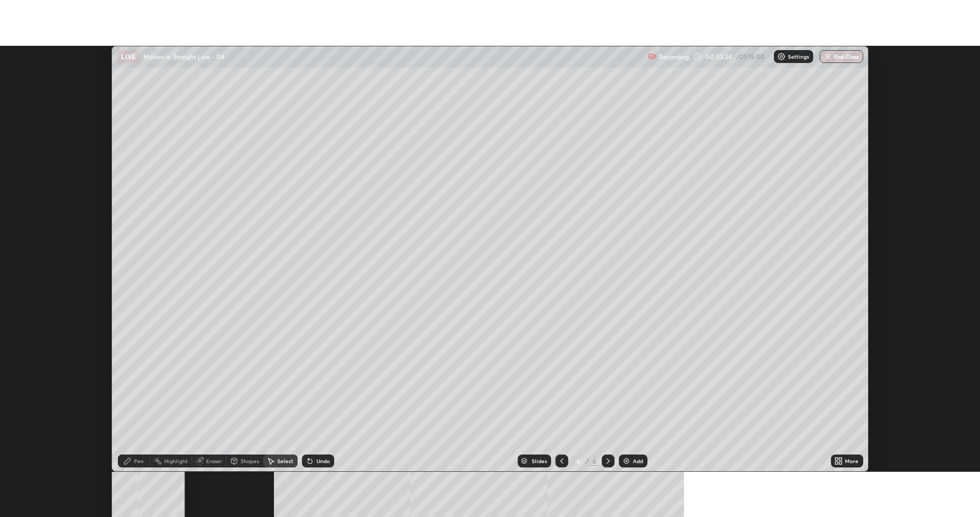
scroll to position [426, 979]
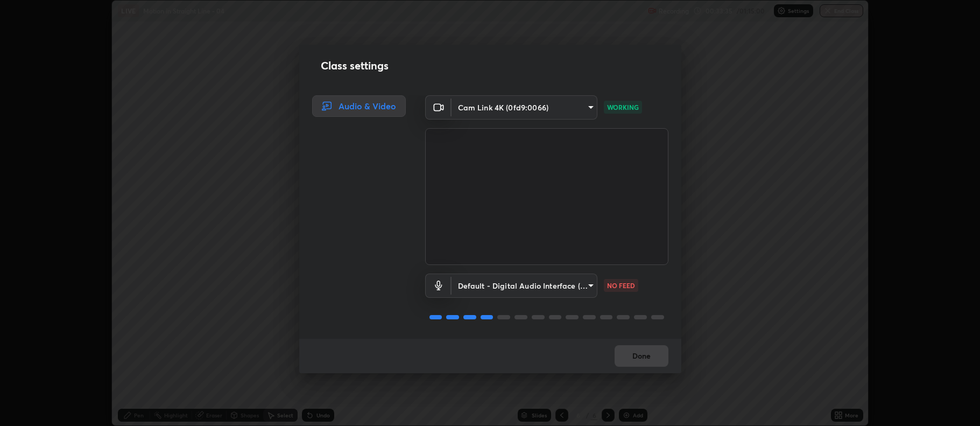
click at [532, 280] on body "Erase all LIVE Motion in Straight Line - 04 Recording 00:33:35 / 01:15:00 Setti…" at bounding box center [490, 213] width 980 height 426
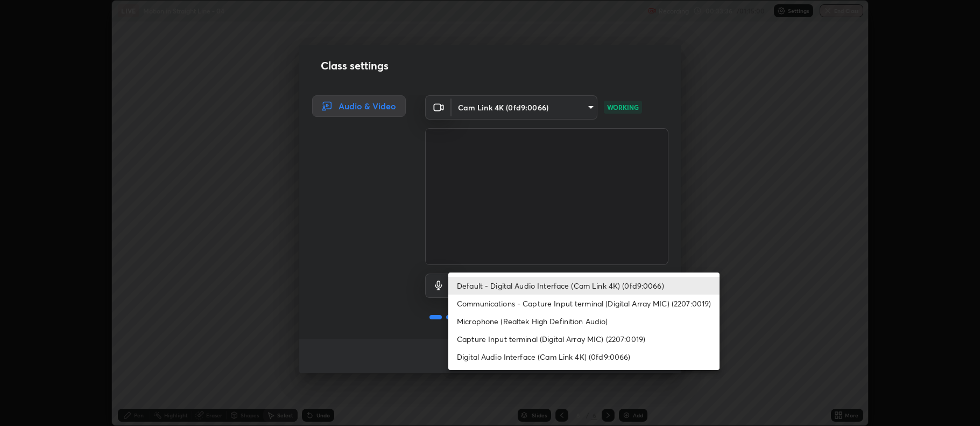
click at [526, 316] on li "Microphone (Realtek High Definition Audio)" at bounding box center [583, 321] width 271 height 18
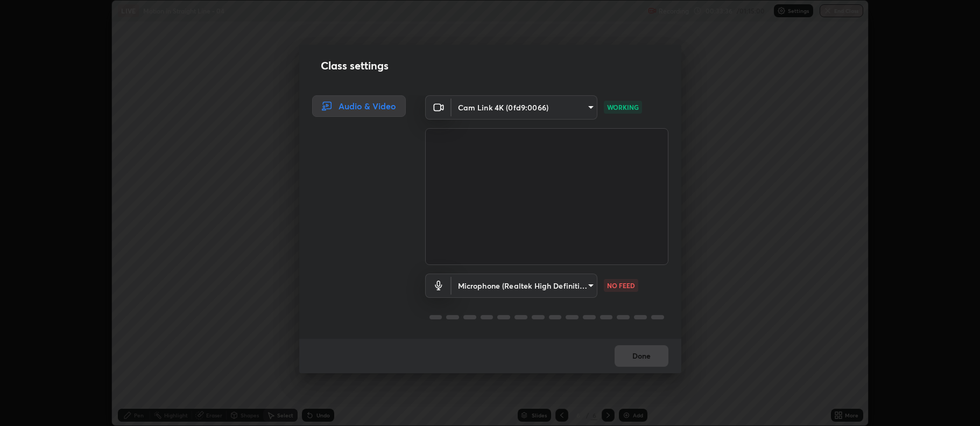
click at [521, 285] on body "Erase all LIVE Motion in Straight Line - 04 Recording 00:33:36 / 01:15:00 Setti…" at bounding box center [490, 213] width 980 height 426
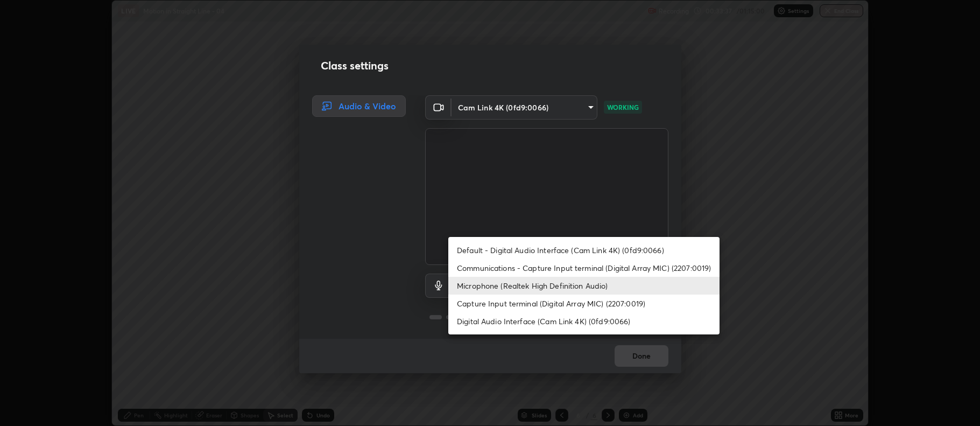
click at [518, 251] on li "Default - Digital Audio Interface (Cam Link 4K) (0fd9:0066)" at bounding box center [583, 250] width 271 height 18
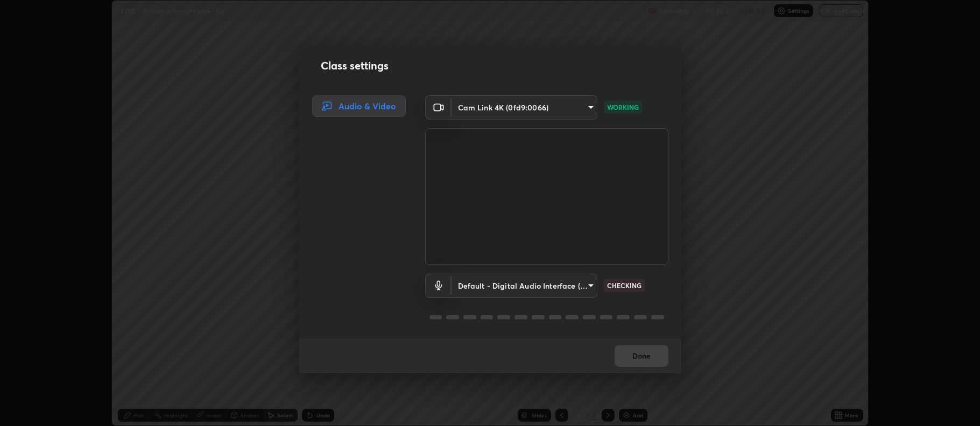
type input "default"
click at [632, 349] on button "Done" at bounding box center [642, 356] width 54 height 22
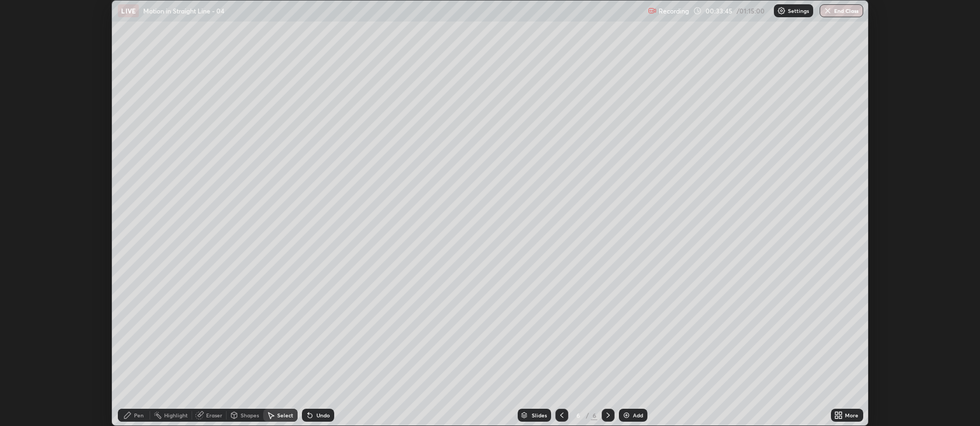
click at [841, 412] on icon at bounding box center [841, 413] width 3 height 3
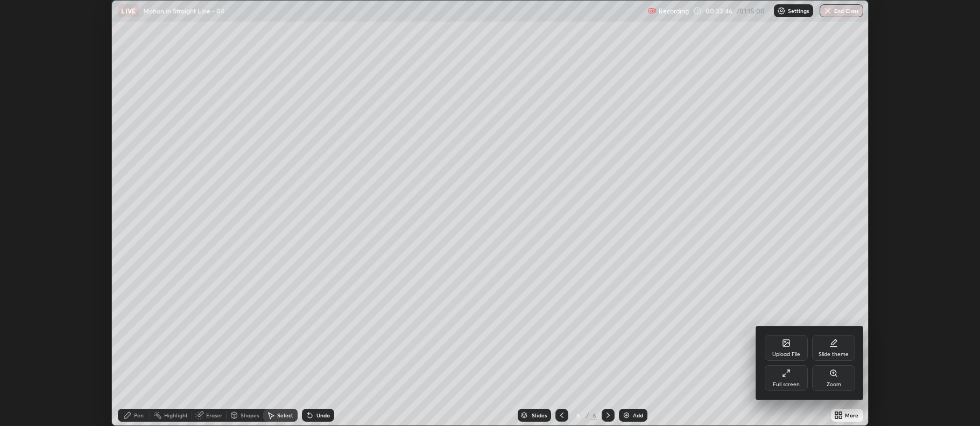
click at [788, 380] on div "Full screen" at bounding box center [786, 378] width 43 height 26
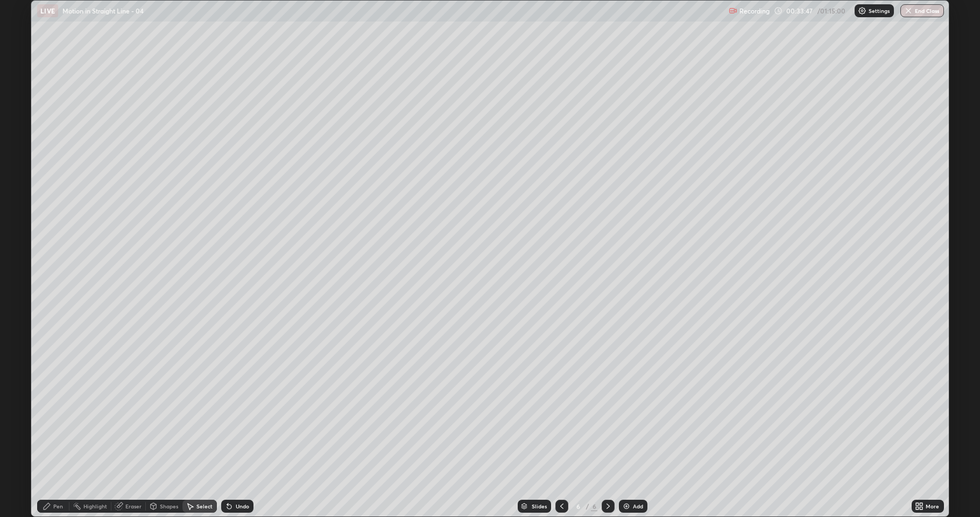
scroll to position [517, 980]
click at [628, 425] on img at bounding box center [626, 506] width 9 height 9
click at [58, 425] on div "Pen" at bounding box center [58, 505] width 10 height 5
click at [21, 284] on div at bounding box center [19, 284] width 6 height 6
click at [16, 320] on div at bounding box center [19, 318] width 6 height 6
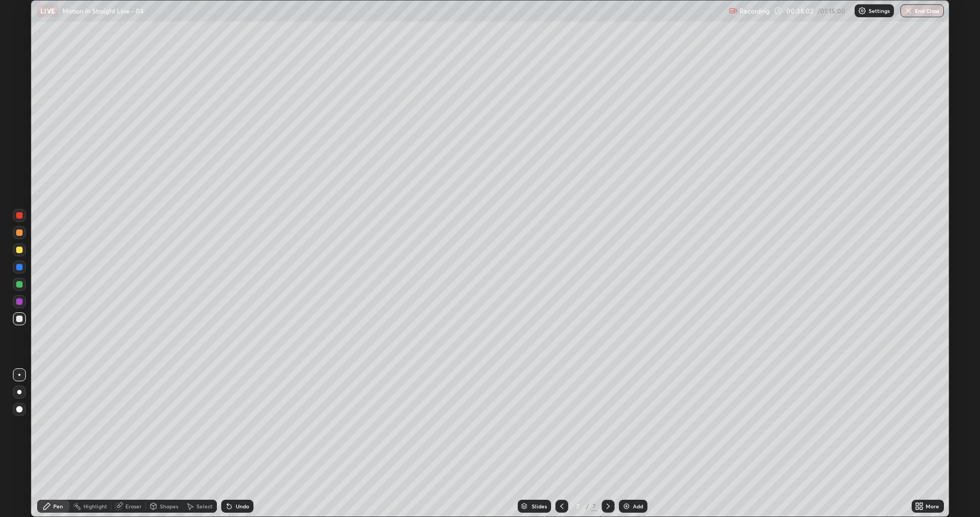
click at [22, 232] on div at bounding box center [19, 232] width 6 height 6
click at [20, 249] on div at bounding box center [19, 249] width 6 height 6
click at [237, 425] on div "Undo" at bounding box center [242, 505] width 13 height 5
click at [126, 425] on div "Eraser" at bounding box center [133, 505] width 16 height 5
click at [52, 425] on div "Pen" at bounding box center [53, 505] width 32 height 13
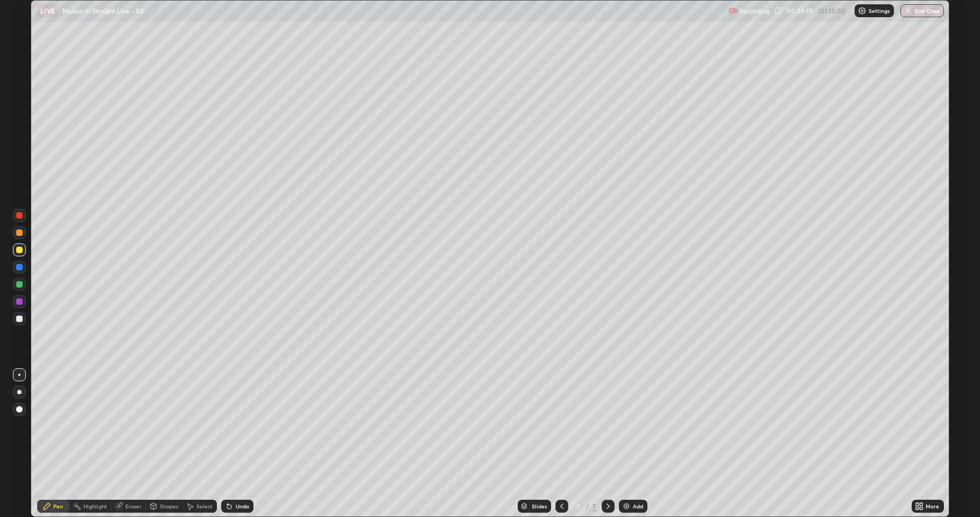
click at [19, 319] on div at bounding box center [19, 318] width 6 height 6
click at [19, 285] on div at bounding box center [19, 284] width 6 height 6
click at [19, 235] on div at bounding box center [19, 232] width 6 height 6
click at [20, 319] on div at bounding box center [19, 318] width 6 height 6
click at [20, 283] on div at bounding box center [19, 284] width 6 height 6
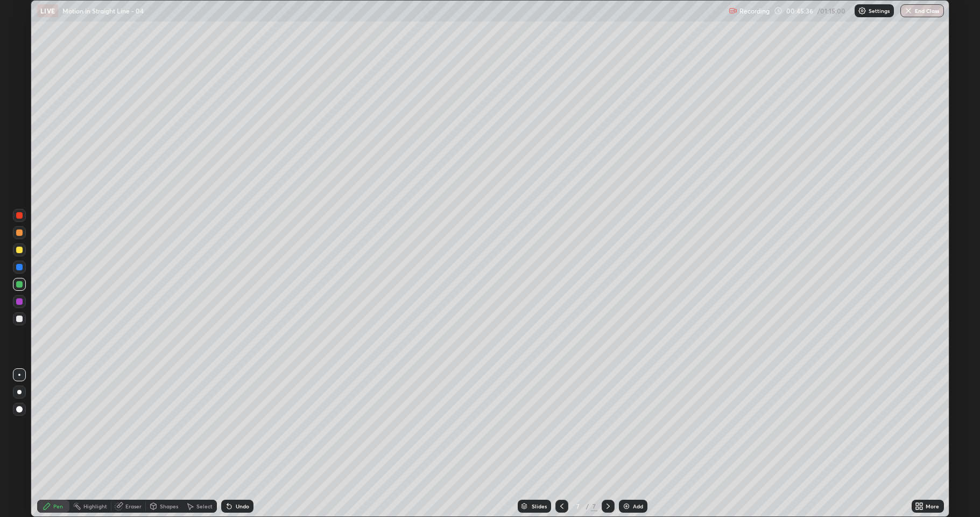
click at [635, 425] on div "Add" at bounding box center [638, 505] width 10 height 5
click at [21, 320] on div at bounding box center [19, 318] width 6 height 6
click at [24, 252] on div at bounding box center [19, 249] width 13 height 13
click at [22, 265] on div at bounding box center [19, 267] width 6 height 6
click at [562, 425] on icon at bounding box center [561, 505] width 3 height 5
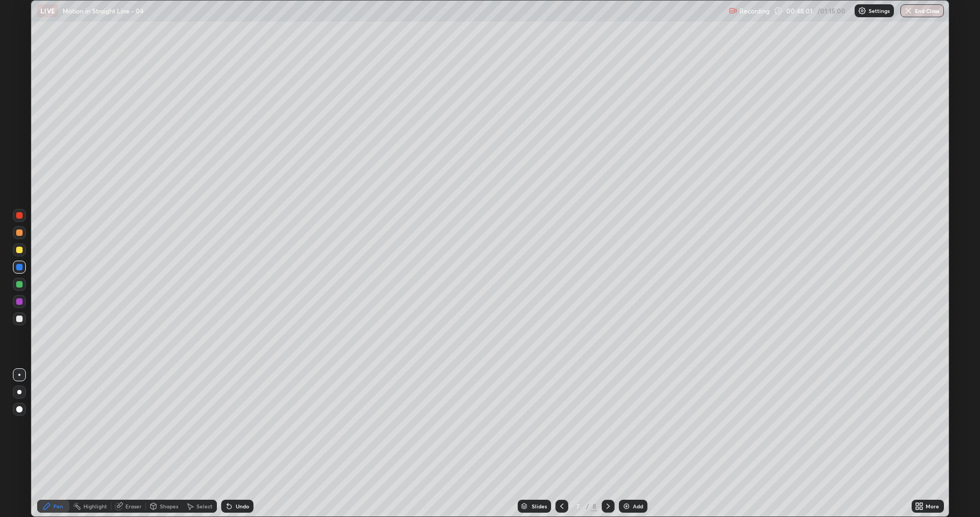
click at [561, 425] on icon at bounding box center [562, 506] width 9 height 9
click at [562, 425] on icon at bounding box center [562, 506] width 9 height 9
click at [561, 425] on icon at bounding box center [562, 506] width 9 height 9
click at [556, 425] on div at bounding box center [561, 505] width 13 height 13
click at [561, 425] on icon at bounding box center [562, 506] width 9 height 9
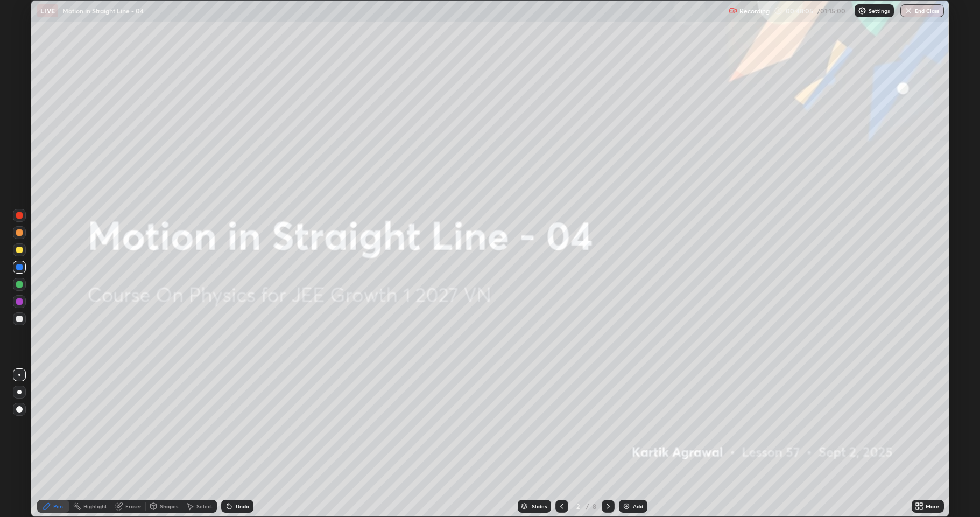
click at [606, 425] on icon at bounding box center [608, 506] width 9 height 9
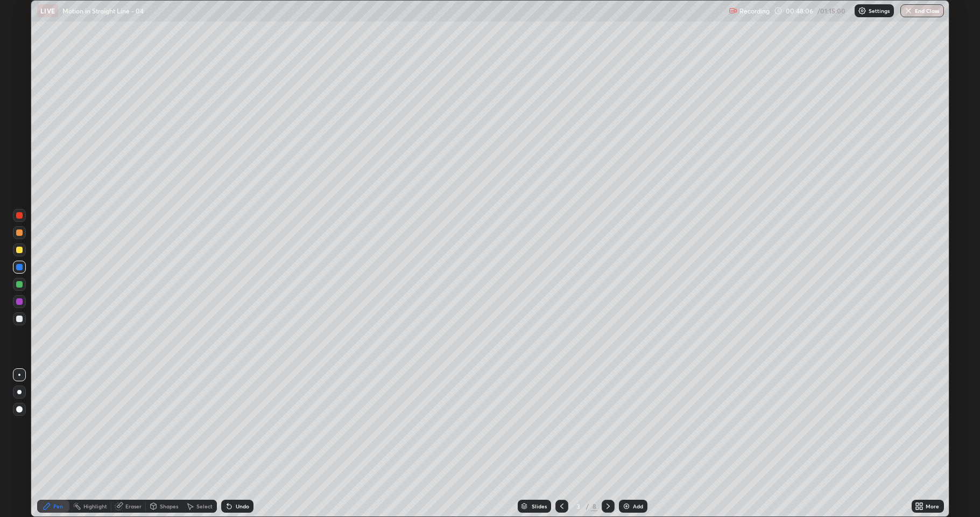
click at [22, 321] on div at bounding box center [19, 318] width 6 height 6
click at [606, 425] on icon at bounding box center [608, 506] width 9 height 9
click at [602, 425] on div at bounding box center [608, 505] width 13 height 13
click at [608, 425] on icon at bounding box center [608, 506] width 9 height 9
click at [607, 425] on icon at bounding box center [608, 506] width 9 height 9
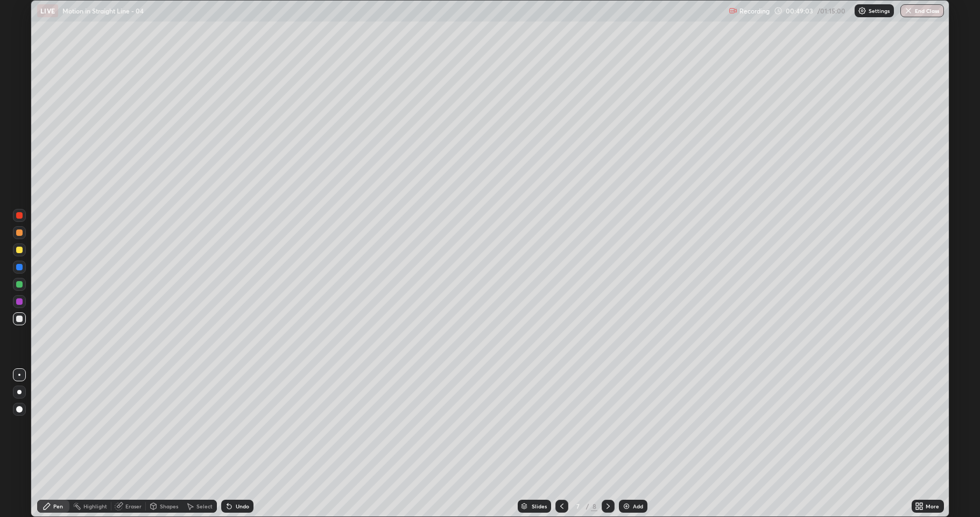
click at [556, 425] on div at bounding box center [561, 505] width 13 height 13
click at [561, 425] on icon at bounding box center [562, 506] width 9 height 9
click at [555, 425] on div at bounding box center [561, 505] width 13 height 13
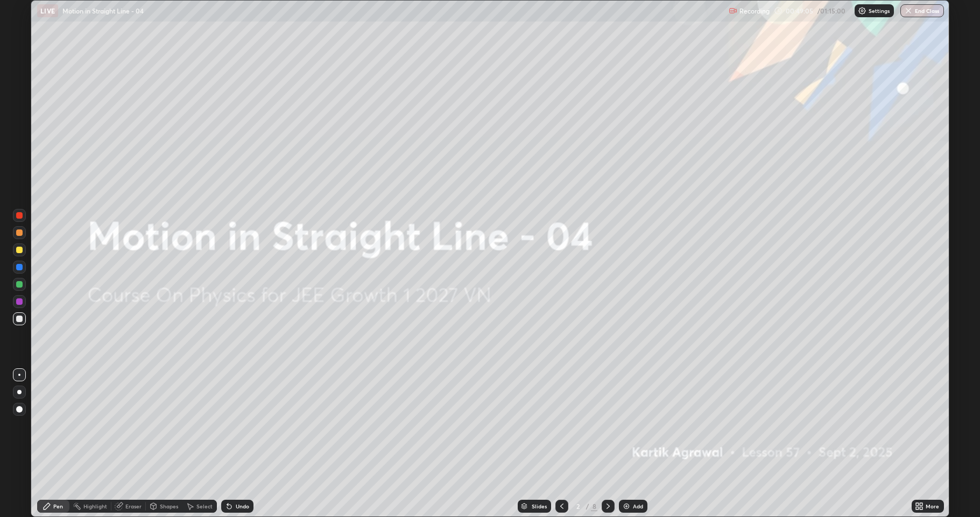
click at [605, 425] on div at bounding box center [608, 505] width 13 height 13
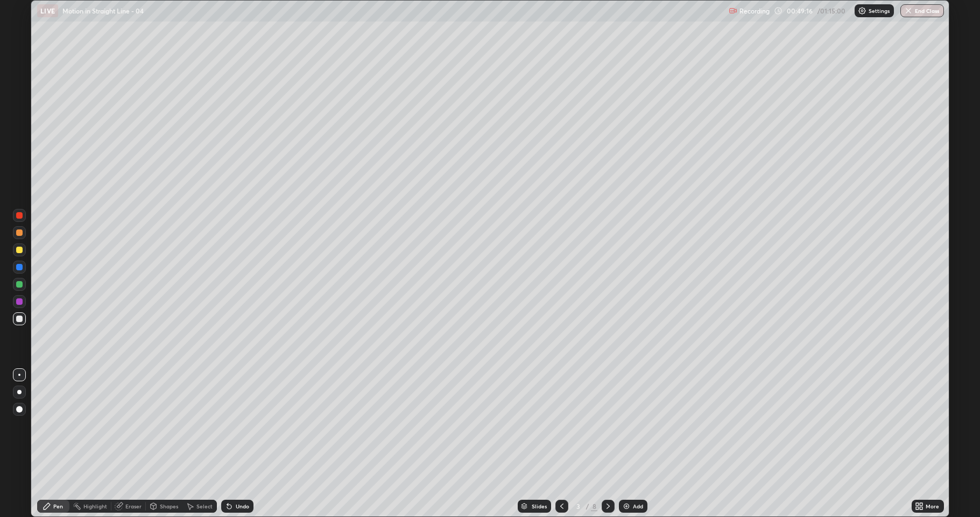
click at [609, 425] on icon at bounding box center [608, 506] width 9 height 9
click at [607, 425] on icon at bounding box center [608, 506] width 9 height 9
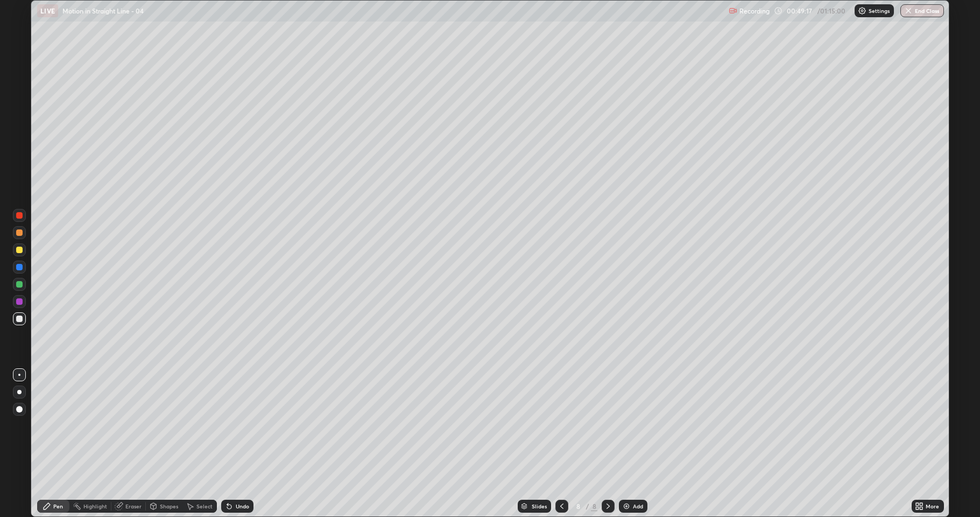
click at [607, 425] on icon at bounding box center [608, 506] width 9 height 9
click at [631, 425] on div "Add" at bounding box center [633, 505] width 29 height 13
click at [24, 251] on div at bounding box center [19, 249] width 13 height 13
click at [22, 319] on div at bounding box center [19, 318] width 6 height 6
click at [19, 250] on div at bounding box center [19, 249] width 6 height 6
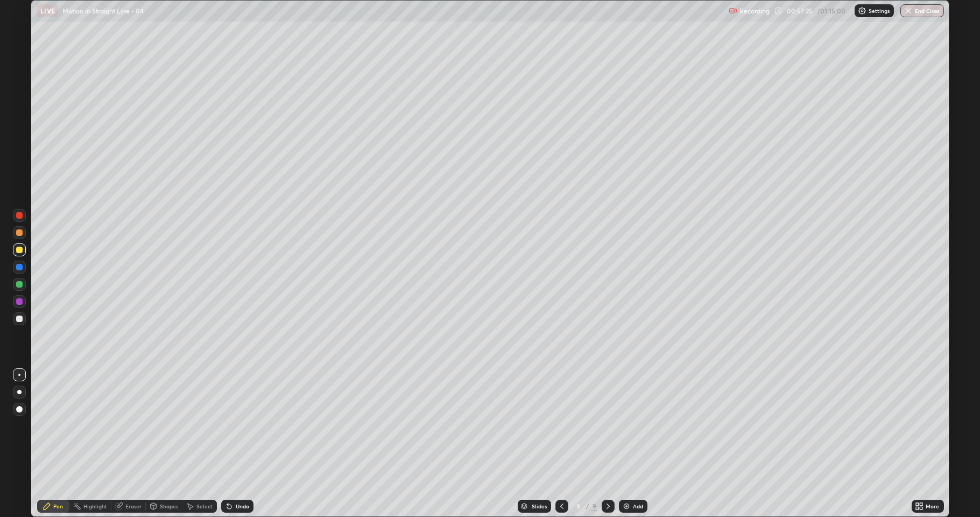
click at [21, 231] on div at bounding box center [19, 232] width 6 height 6
click at [21, 282] on div at bounding box center [19, 284] width 6 height 6
click at [241, 425] on div "Undo" at bounding box center [242, 505] width 13 height 5
click at [242, 425] on div "Undo" at bounding box center [242, 505] width 13 height 5
click at [239, 425] on div "Undo" at bounding box center [237, 505] width 32 height 13
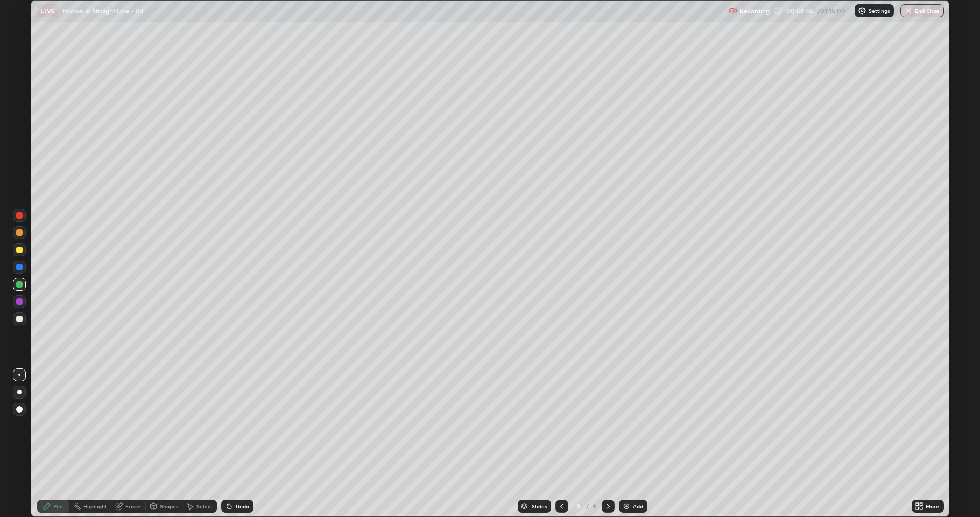
click at [19, 250] on div at bounding box center [19, 249] width 6 height 6
click at [232, 425] on div "Undo" at bounding box center [237, 505] width 32 height 13
click at [230, 425] on icon at bounding box center [229, 506] width 4 height 4
click at [227, 425] on icon at bounding box center [229, 506] width 4 height 4
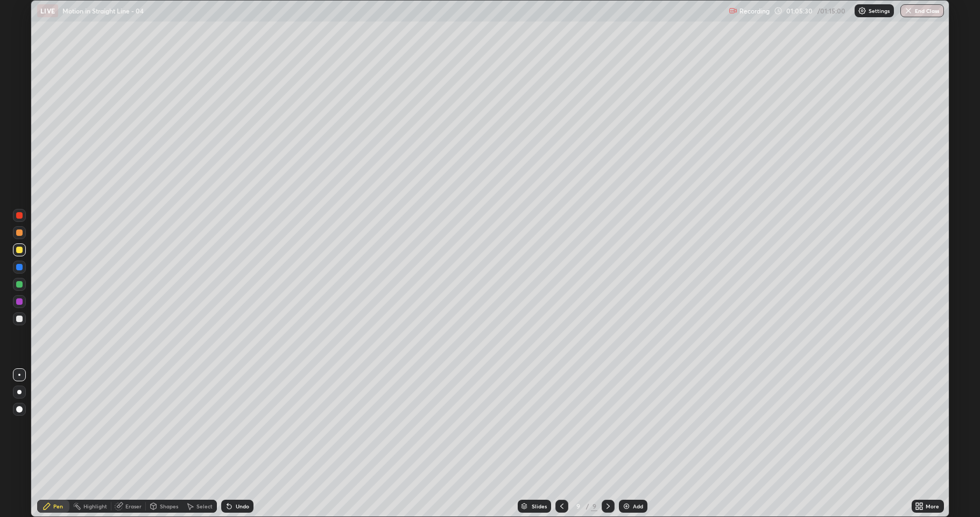
click at [607, 425] on icon at bounding box center [608, 506] width 9 height 9
click at [606, 425] on icon at bounding box center [608, 506] width 9 height 9
click at [604, 425] on icon at bounding box center [608, 506] width 9 height 9
click at [631, 425] on div "Add" at bounding box center [633, 505] width 29 height 13
click at [137, 425] on div "Eraser" at bounding box center [133, 505] width 16 height 5
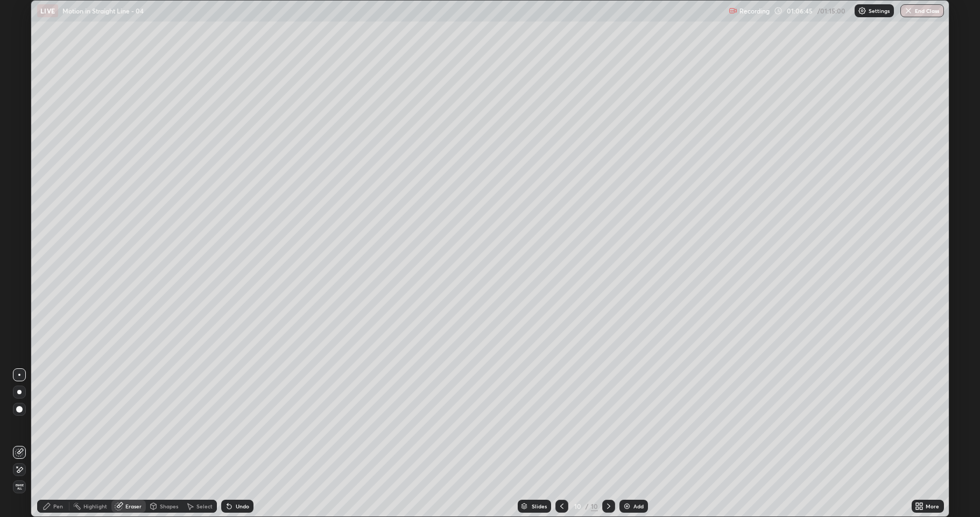
click at [17, 425] on icon at bounding box center [17, 466] width 1 height 1
click at [59, 425] on div "Pen" at bounding box center [53, 505] width 32 height 13
click at [22, 320] on div at bounding box center [19, 318] width 6 height 6
click at [235, 425] on div "Undo" at bounding box center [237, 505] width 32 height 13
click at [234, 425] on div "Undo" at bounding box center [237, 505] width 32 height 13
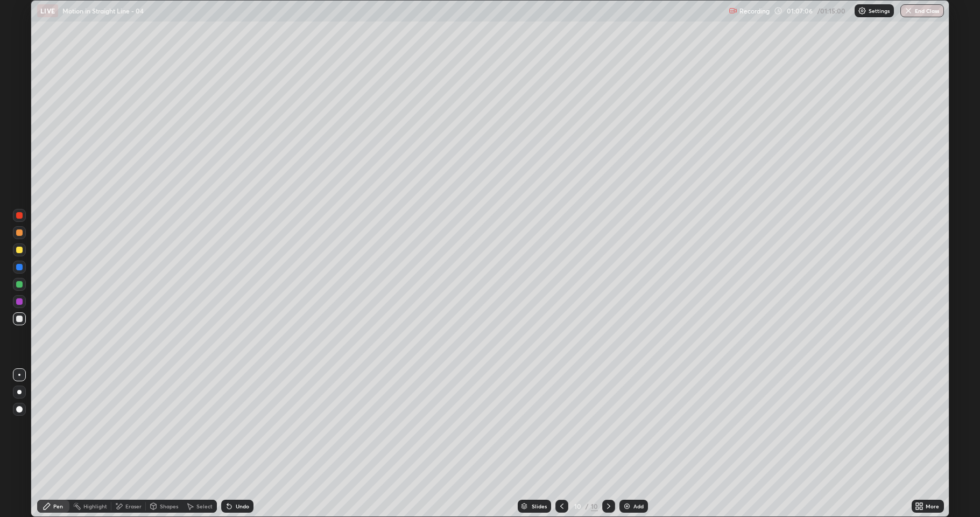
click at [20, 269] on div at bounding box center [19, 267] width 6 height 6
click at [19, 321] on div at bounding box center [19, 318] width 6 height 6
click at [20, 251] on div at bounding box center [19, 249] width 6 height 6
click at [19, 299] on div at bounding box center [19, 301] width 6 height 6
click at [19, 319] on div at bounding box center [19, 318] width 6 height 6
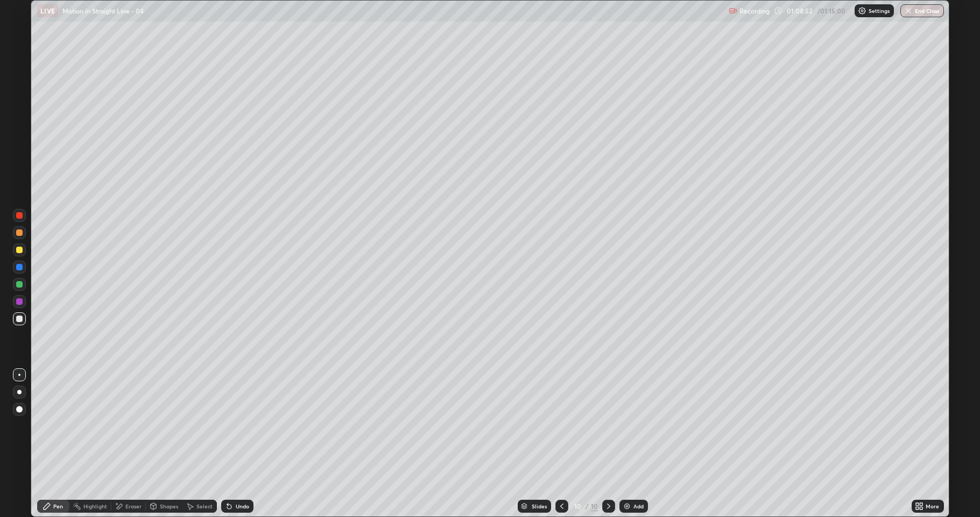
click at [21, 302] on div at bounding box center [19, 301] width 6 height 6
click at [16, 279] on div at bounding box center [19, 284] width 13 height 13
click at [926, 11] on button "End Class" at bounding box center [922, 10] width 44 height 13
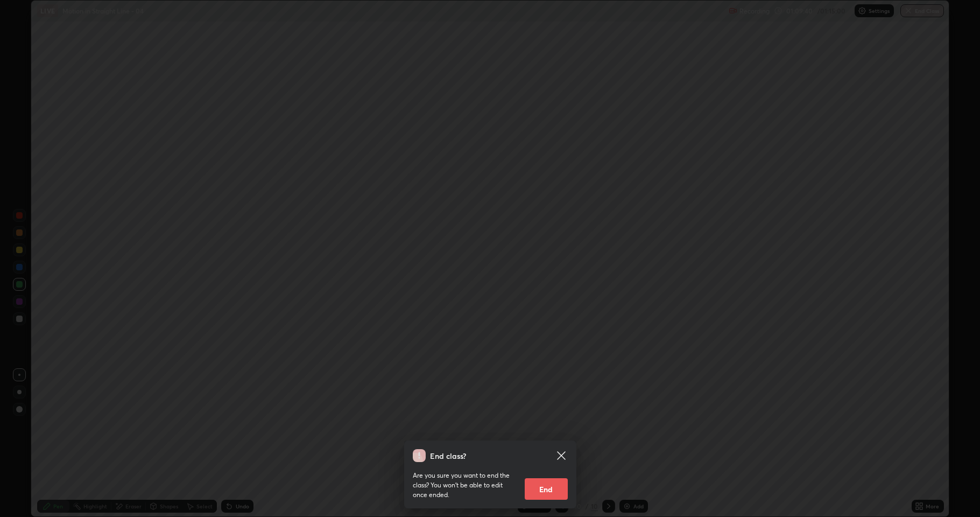
click at [548, 425] on button "End" at bounding box center [546, 489] width 43 height 22
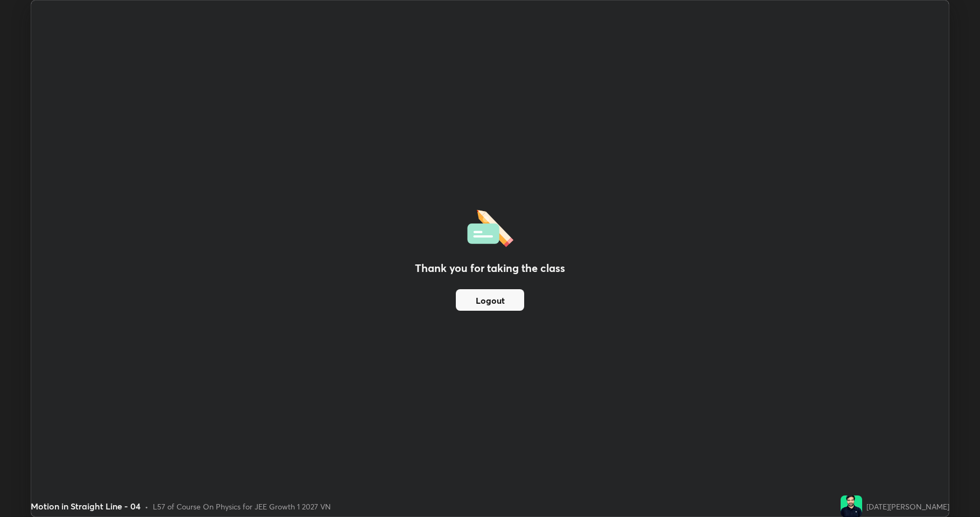
click at [491, 299] on button "Logout" at bounding box center [490, 300] width 68 height 22
